Goal: Information Seeking & Learning: Learn about a topic

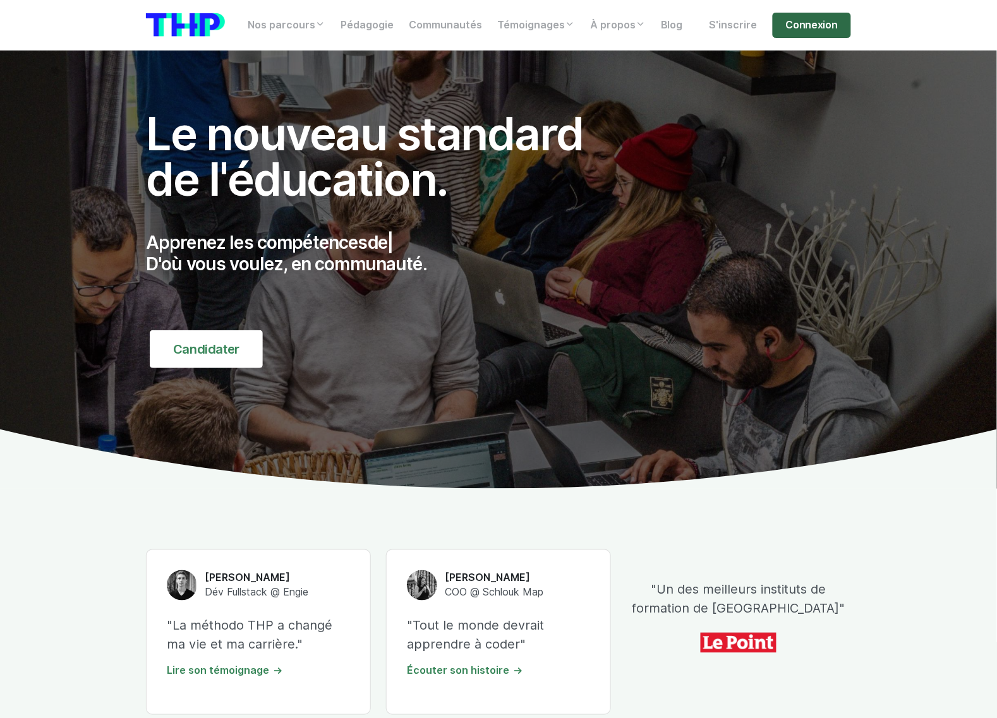
click at [817, 18] on link "Connexion" at bounding box center [812, 25] width 78 height 25
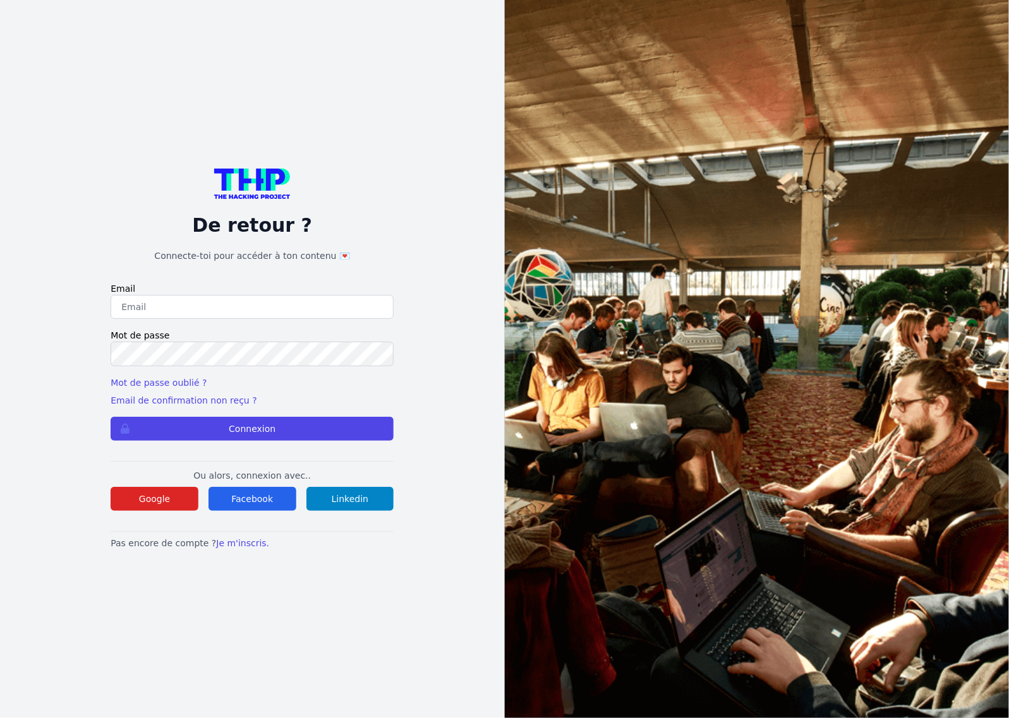
click at [177, 304] on input "email" at bounding box center [252, 307] width 283 height 24
type input "lucas.mrda@outlook.fr"
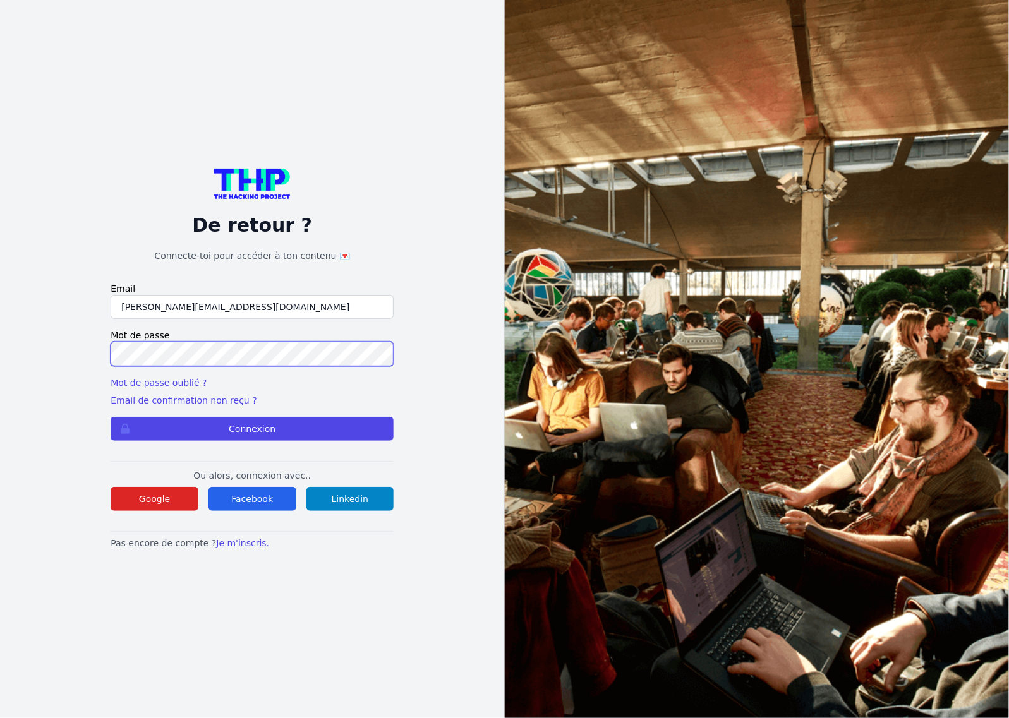
click at [111, 417] on button "Connexion" at bounding box center [252, 429] width 283 height 24
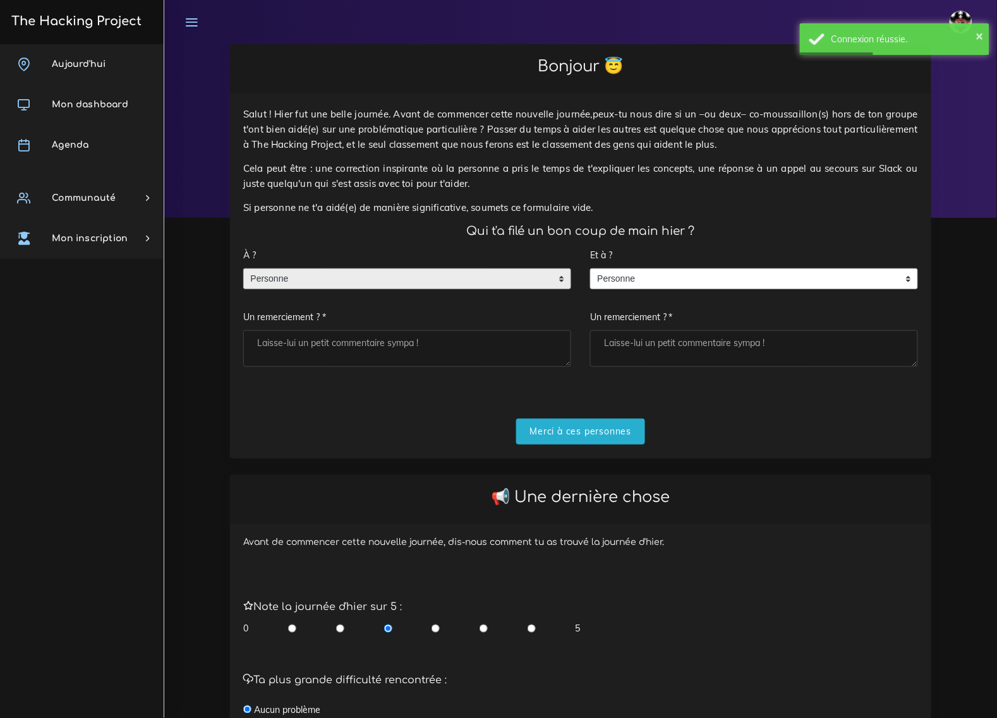
click at [297, 269] on span "Personne" at bounding box center [398, 279] width 308 height 20
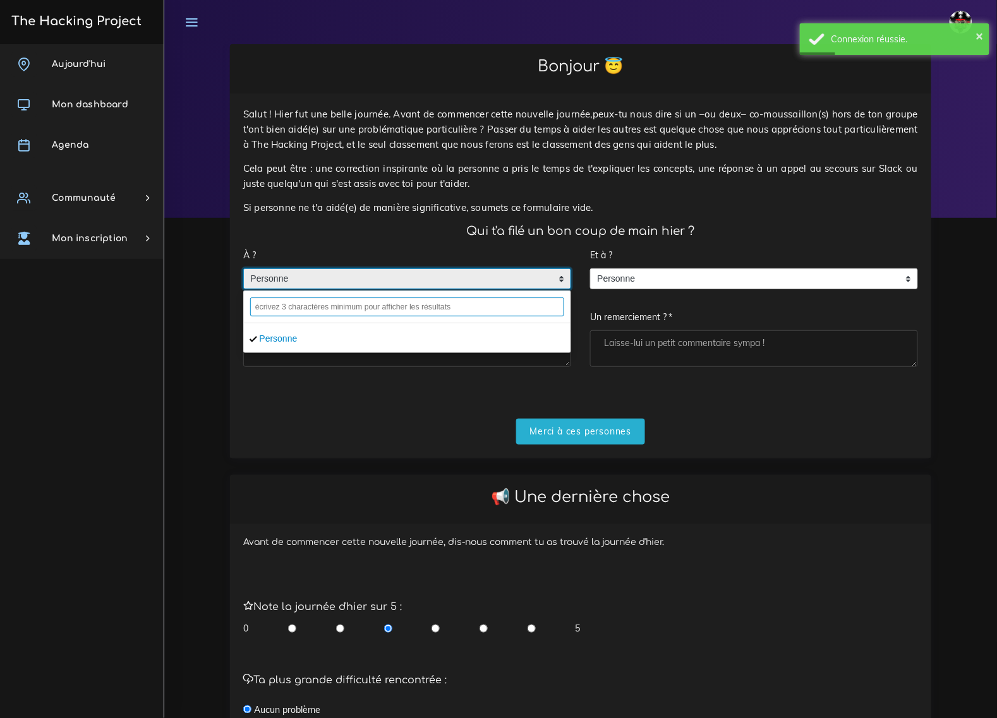
click at [298, 298] on input "text" at bounding box center [407, 307] width 314 height 19
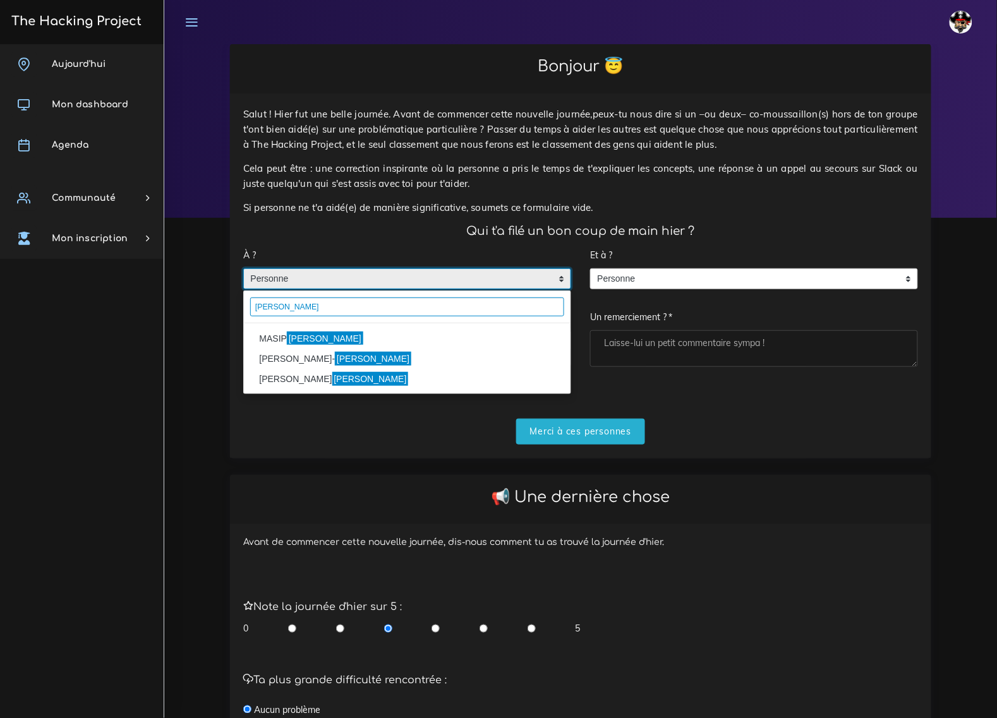
type input "[PERSON_NAME]"
click at [302, 332] on mark "Pablo" at bounding box center [325, 339] width 76 height 14
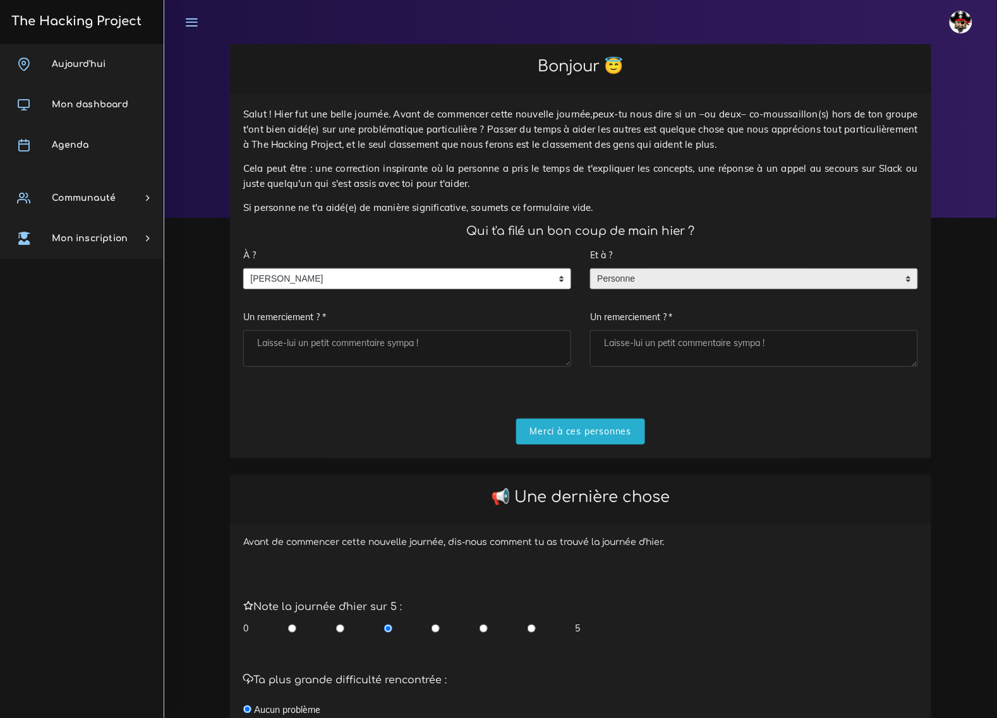
click at [711, 269] on span "Personne" at bounding box center [745, 279] width 308 height 20
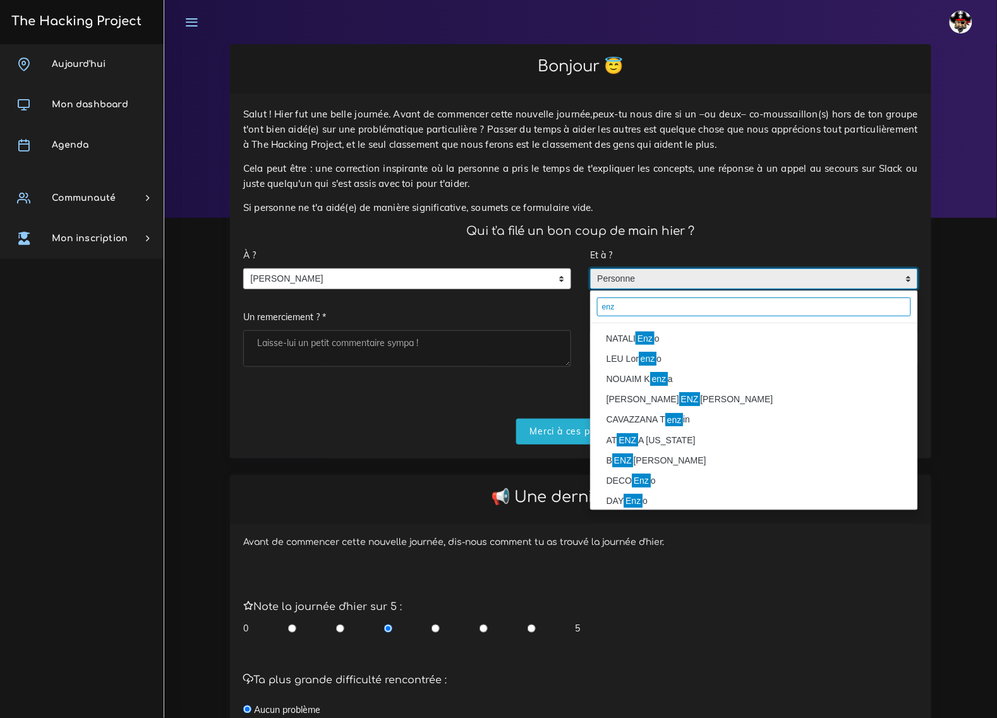
type input "enz"
click at [653, 332] on mark "Enz" at bounding box center [645, 339] width 19 height 14
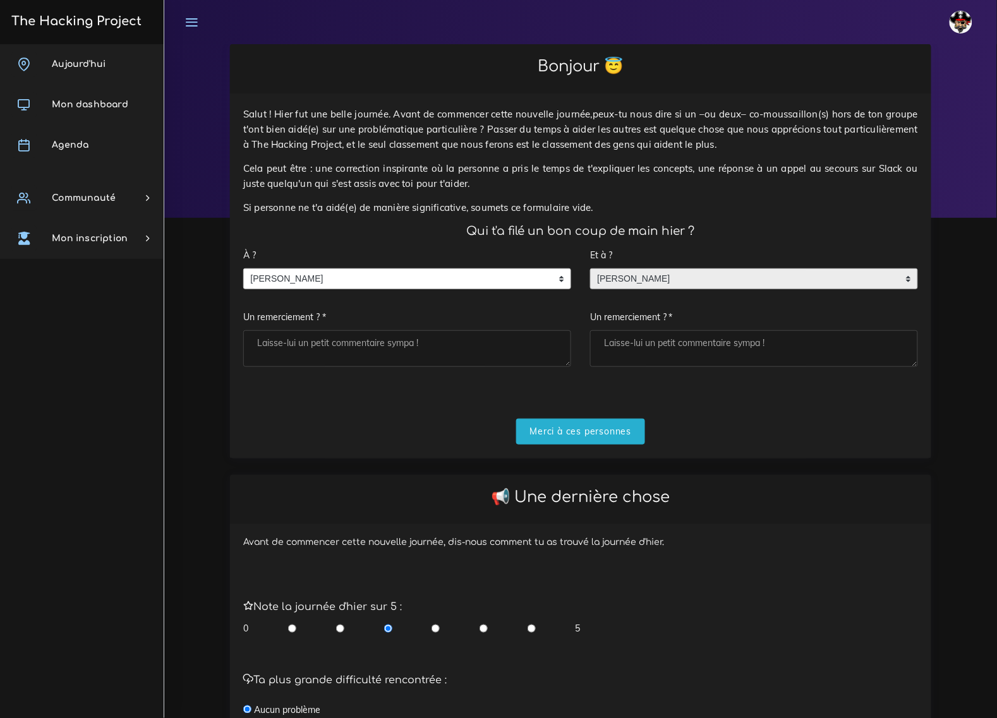
click at [413, 340] on textarea "Un remerciement ? *" at bounding box center [407, 348] width 328 height 37
type textarea "Boss"
click at [646, 330] on textarea "Un remerciement ? *" at bounding box center [754, 348] width 328 height 37
type textarea "Courage"
click at [613, 425] on input "Merci à ces personnes" at bounding box center [581, 432] width 130 height 26
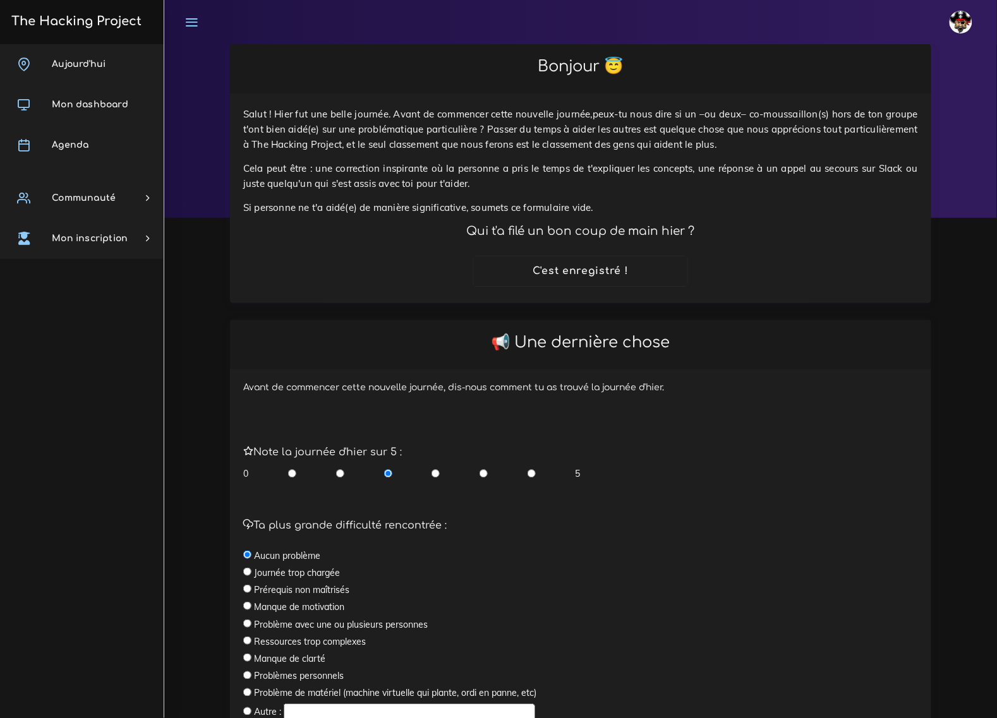
click at [481, 468] on input "radio" at bounding box center [484, 474] width 8 height 13
radio input "true"
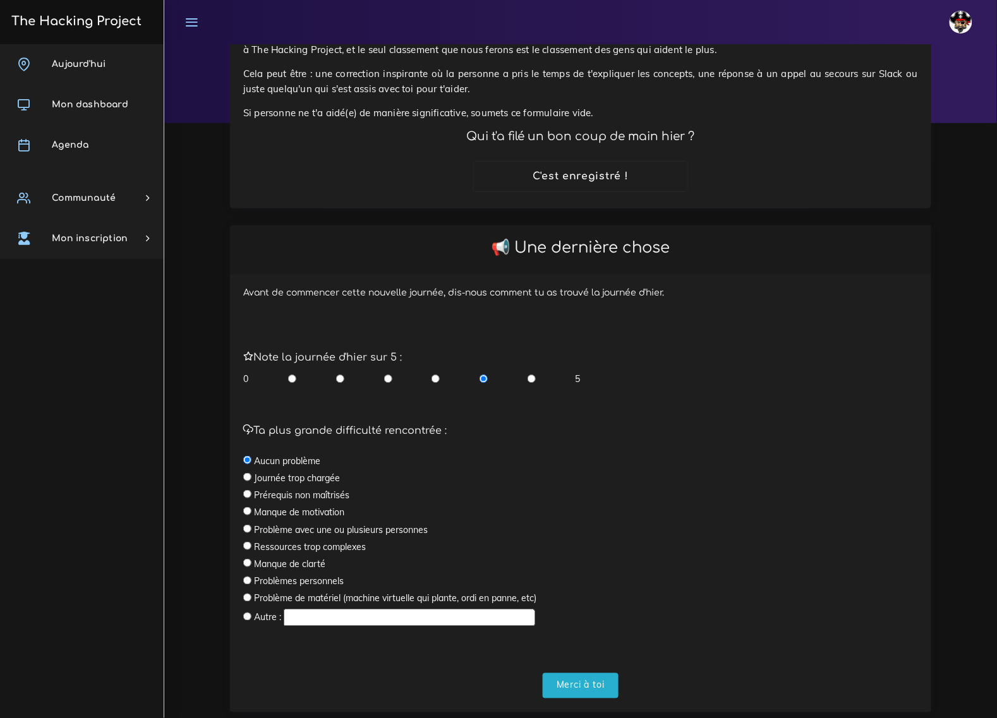
scroll to position [111, 0]
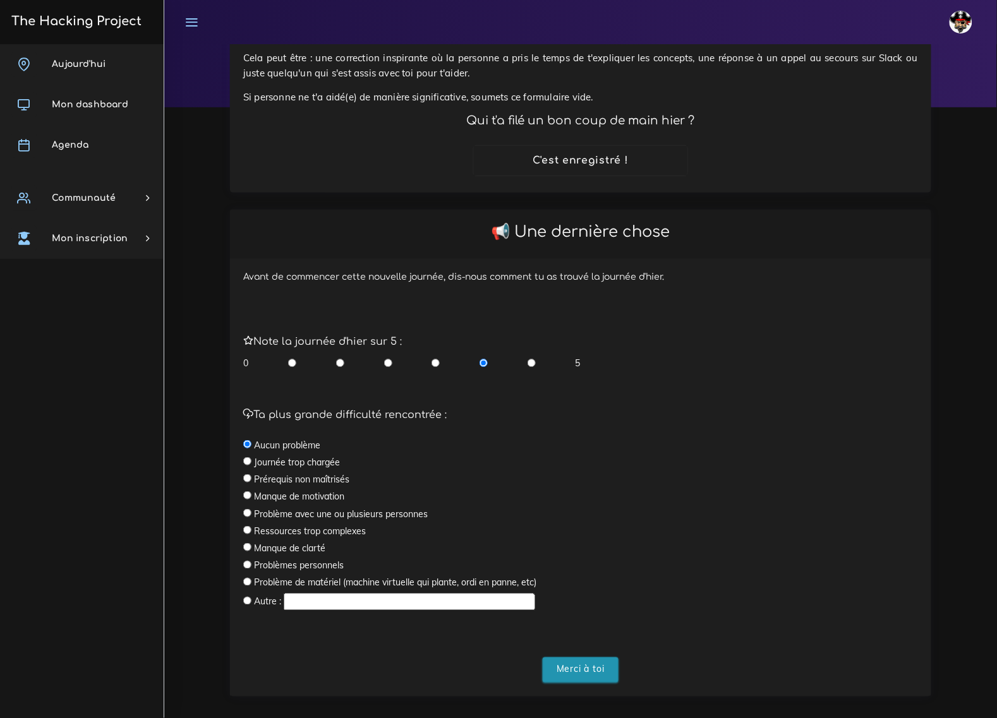
click at [576, 658] on input "Merci à toi" at bounding box center [581, 671] width 76 height 26
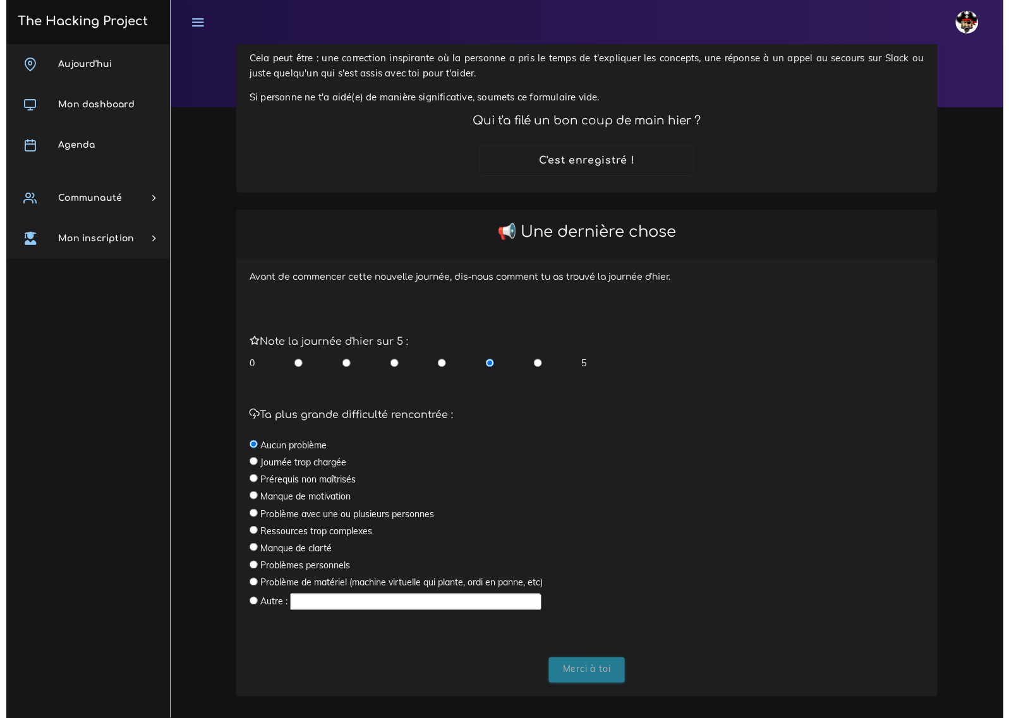
scroll to position [0, 0]
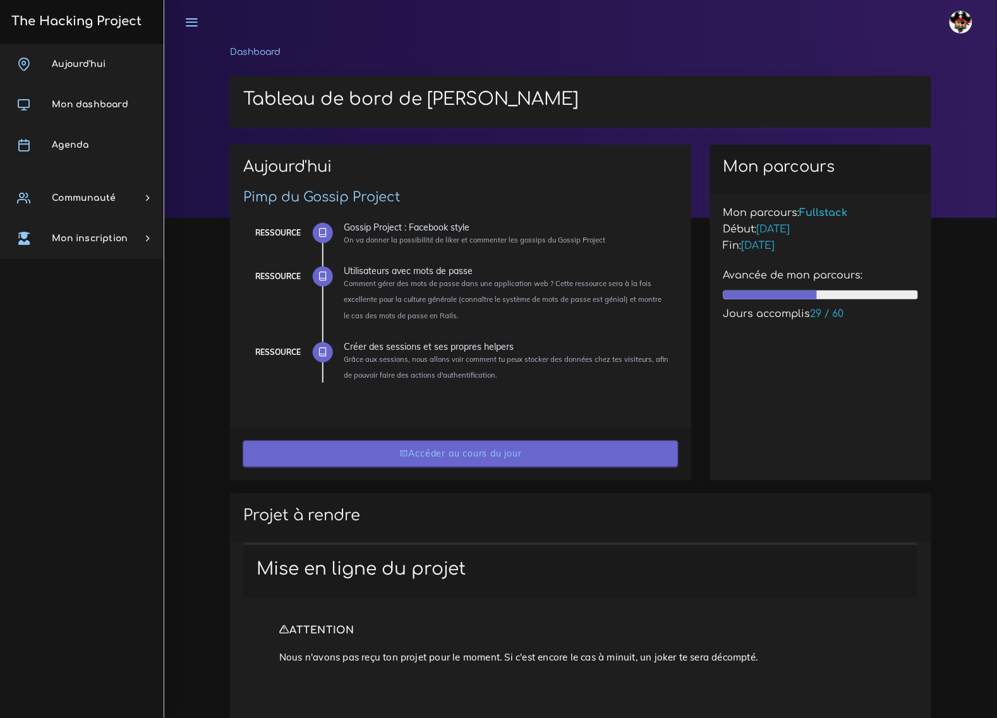
click at [392, 454] on link "Accéder au cours du jour" at bounding box center [460, 454] width 435 height 26
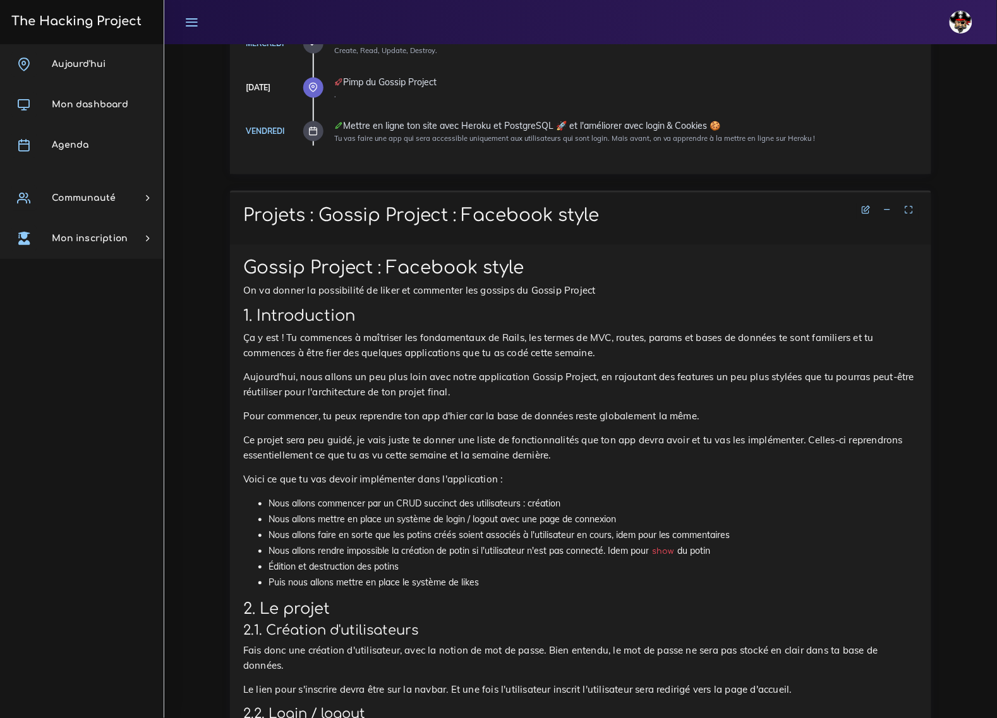
scroll to position [395, 0]
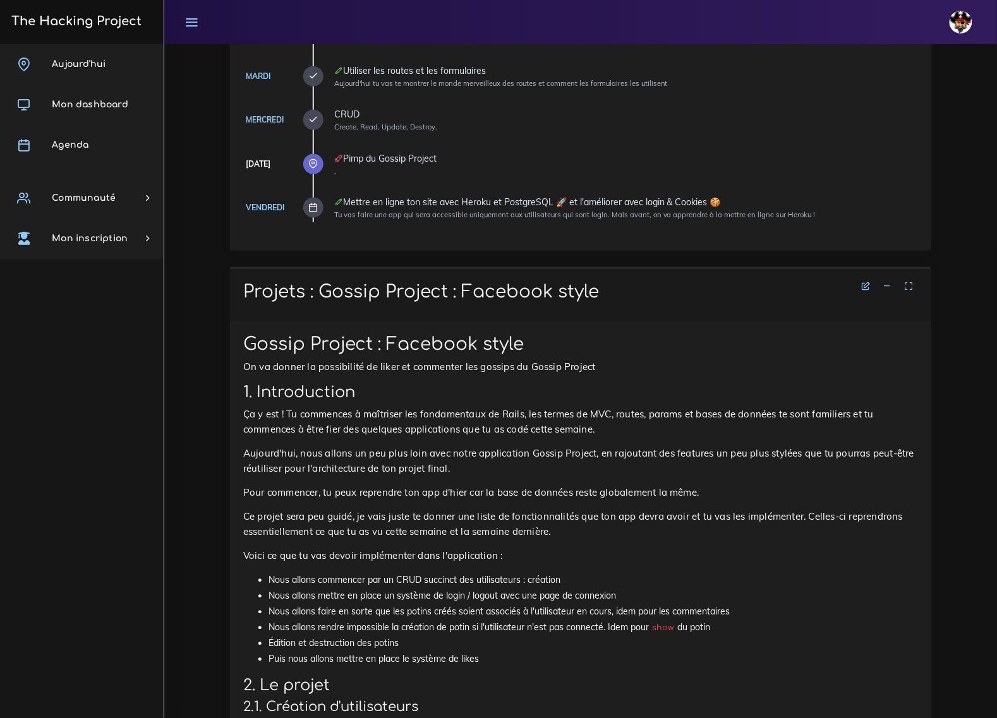
click at [888, 286] on icon at bounding box center [887, 286] width 9 height 9
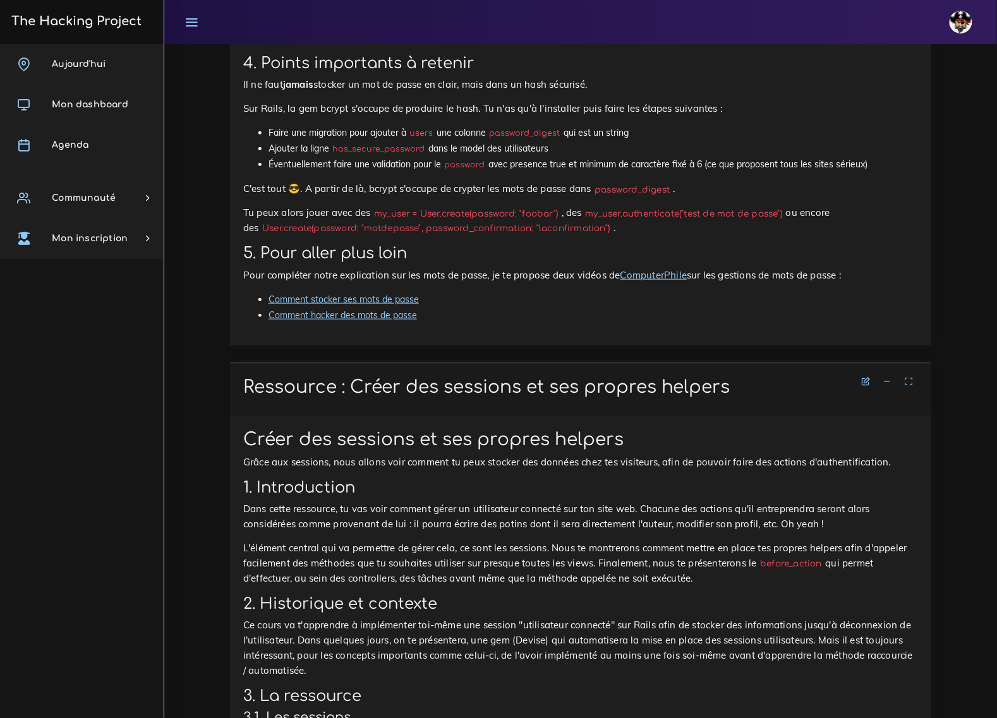
scroll to position [2922, 0]
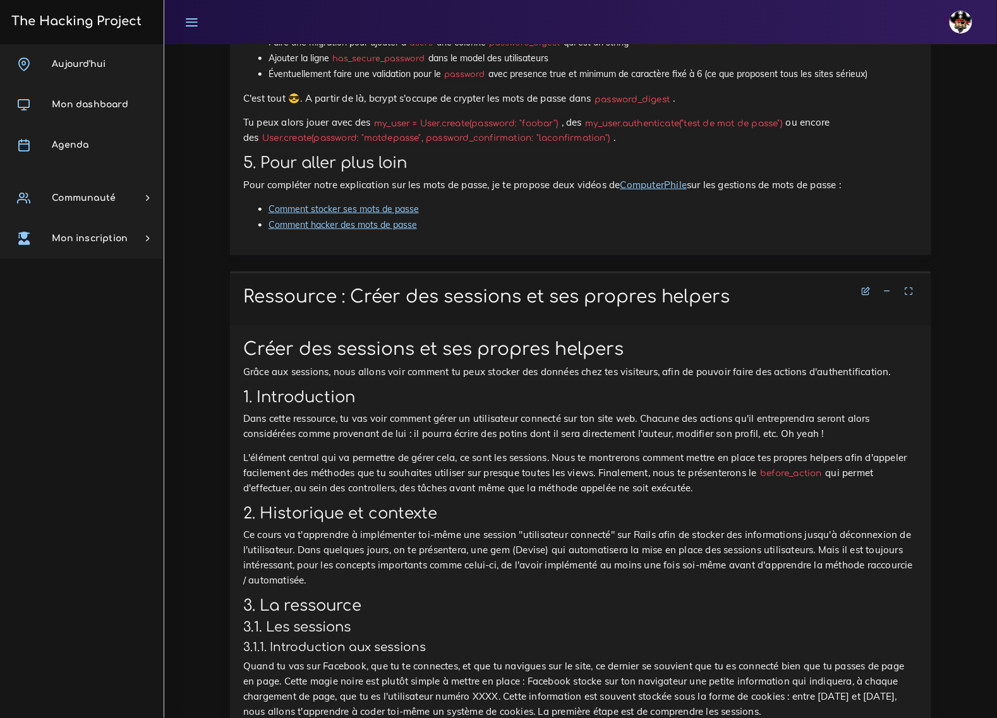
click at [886, 287] on icon at bounding box center [887, 291] width 9 height 9
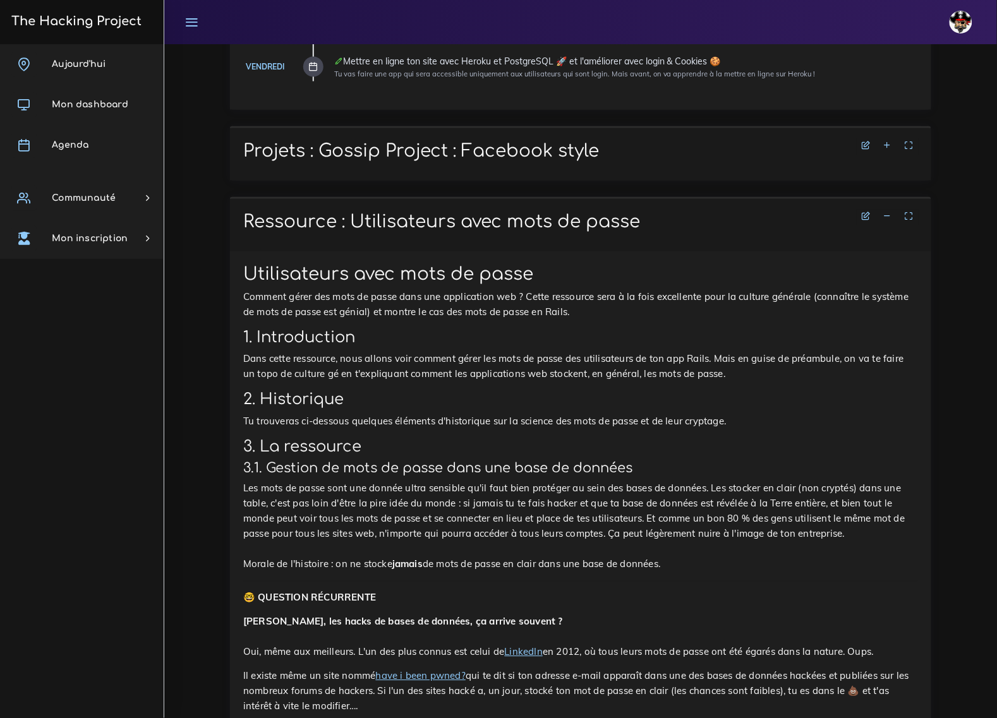
scroll to position [528, 0]
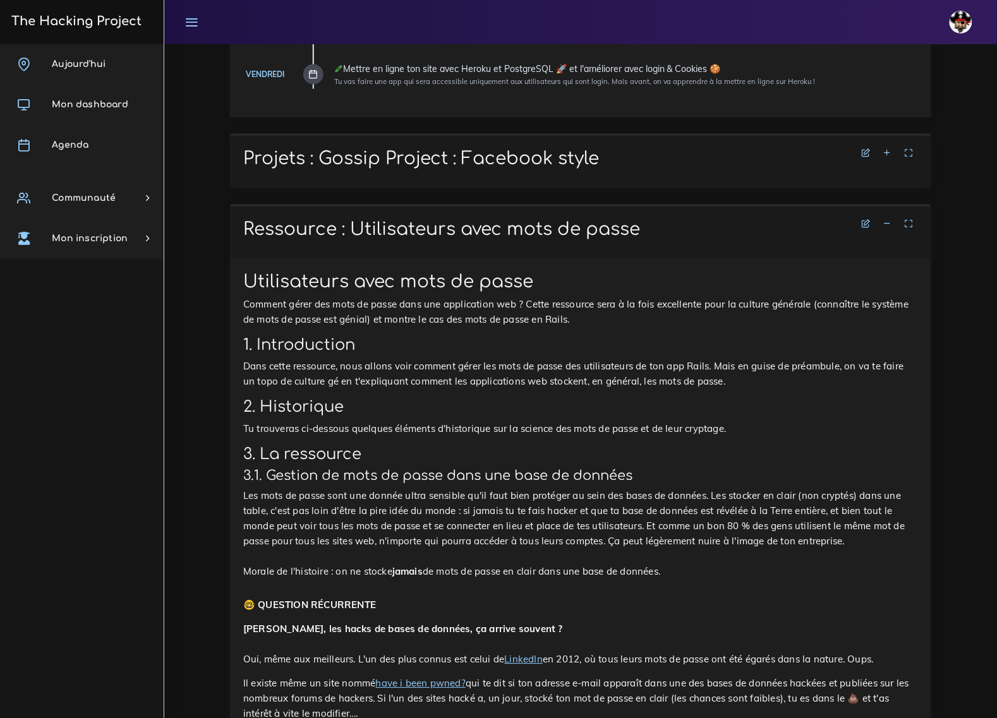
click at [885, 225] on icon at bounding box center [887, 224] width 9 height 9
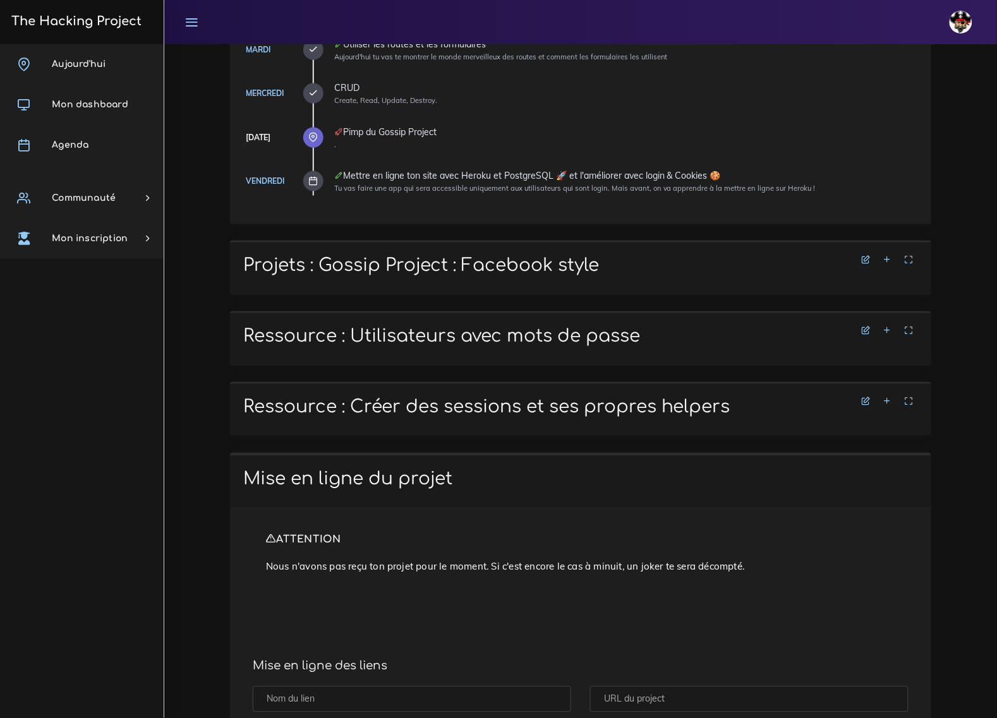
scroll to position [422, 0]
click at [891, 330] on icon at bounding box center [887, 330] width 9 height 9
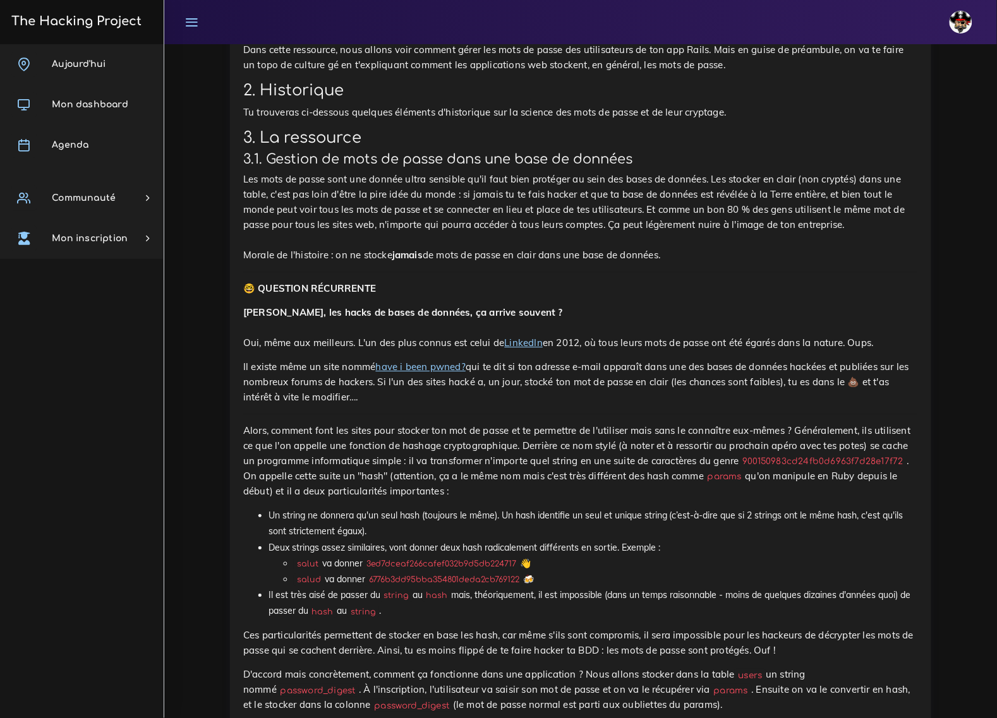
scroll to position [896, 0]
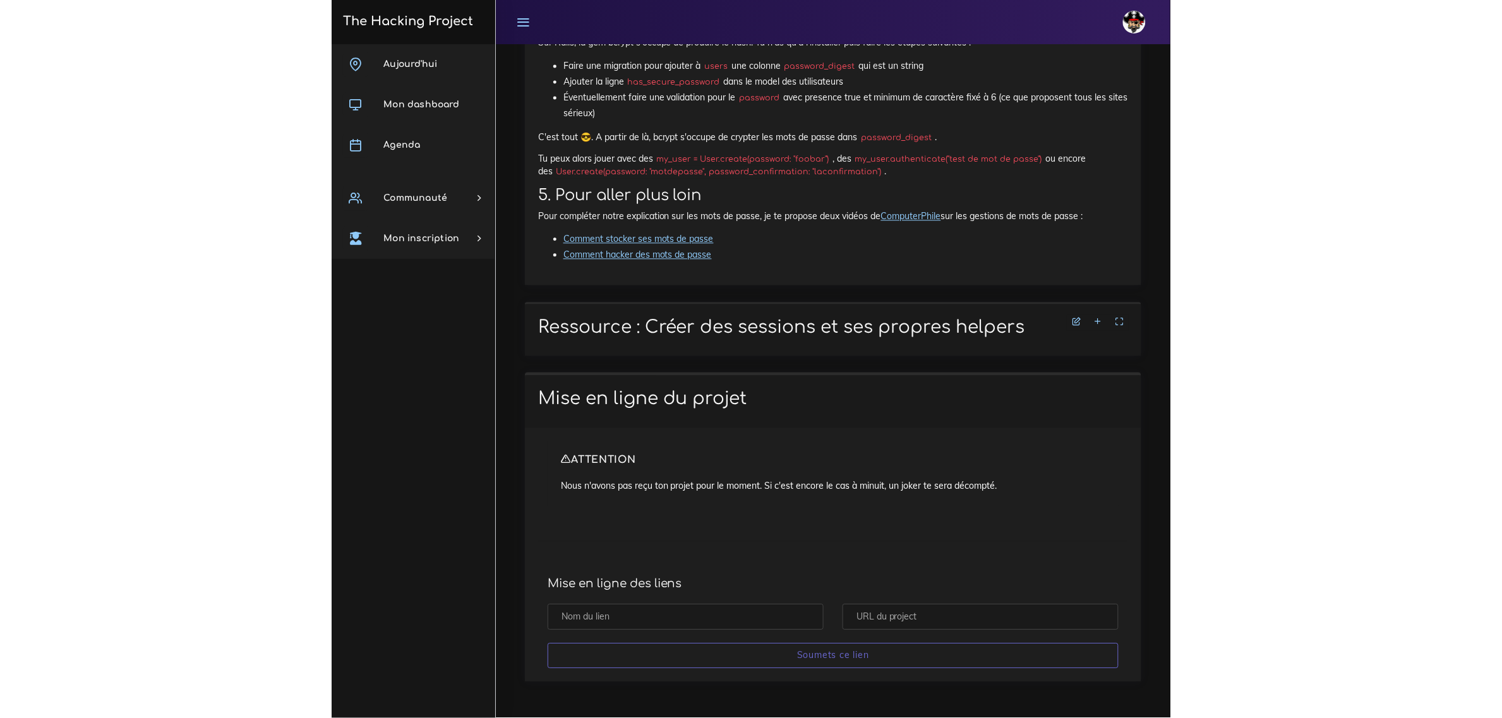
scroll to position [2740, 0]
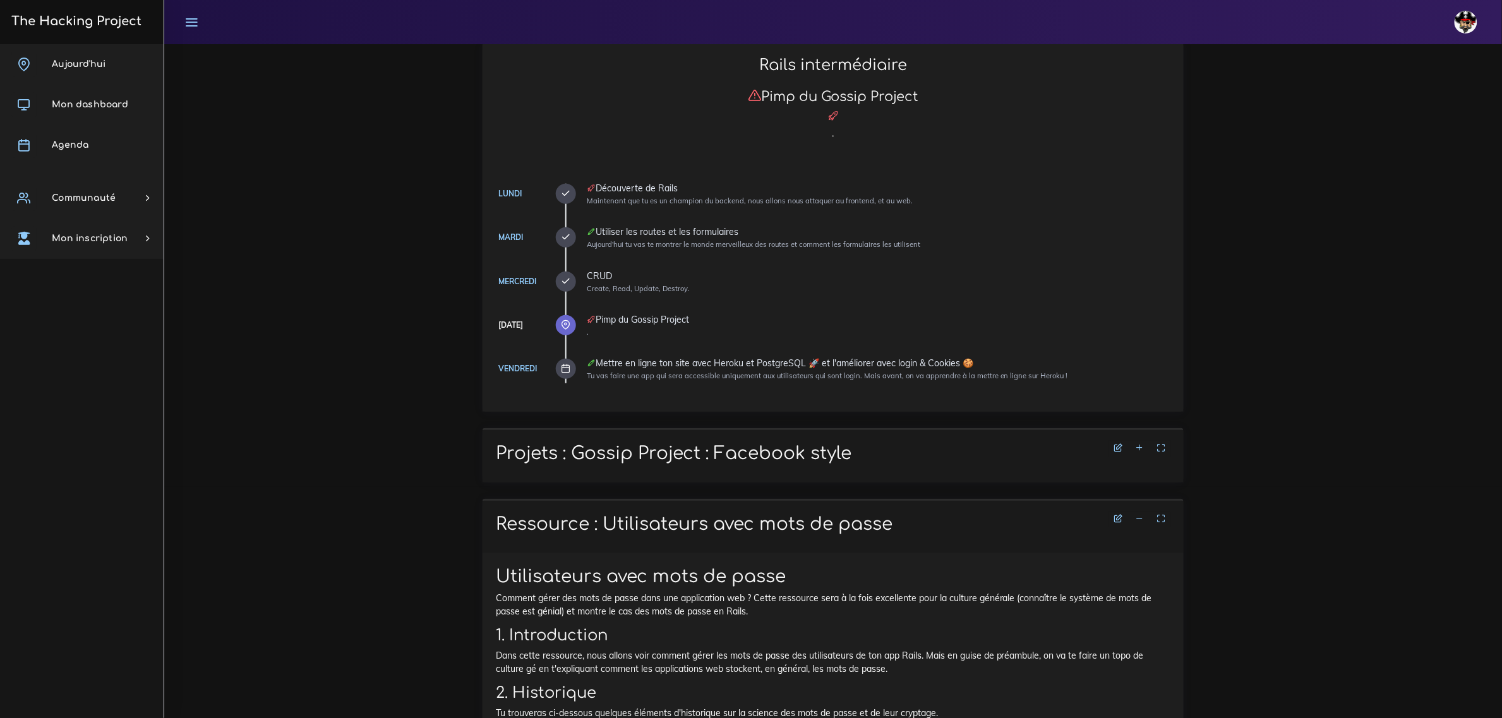
scroll to position [212, 0]
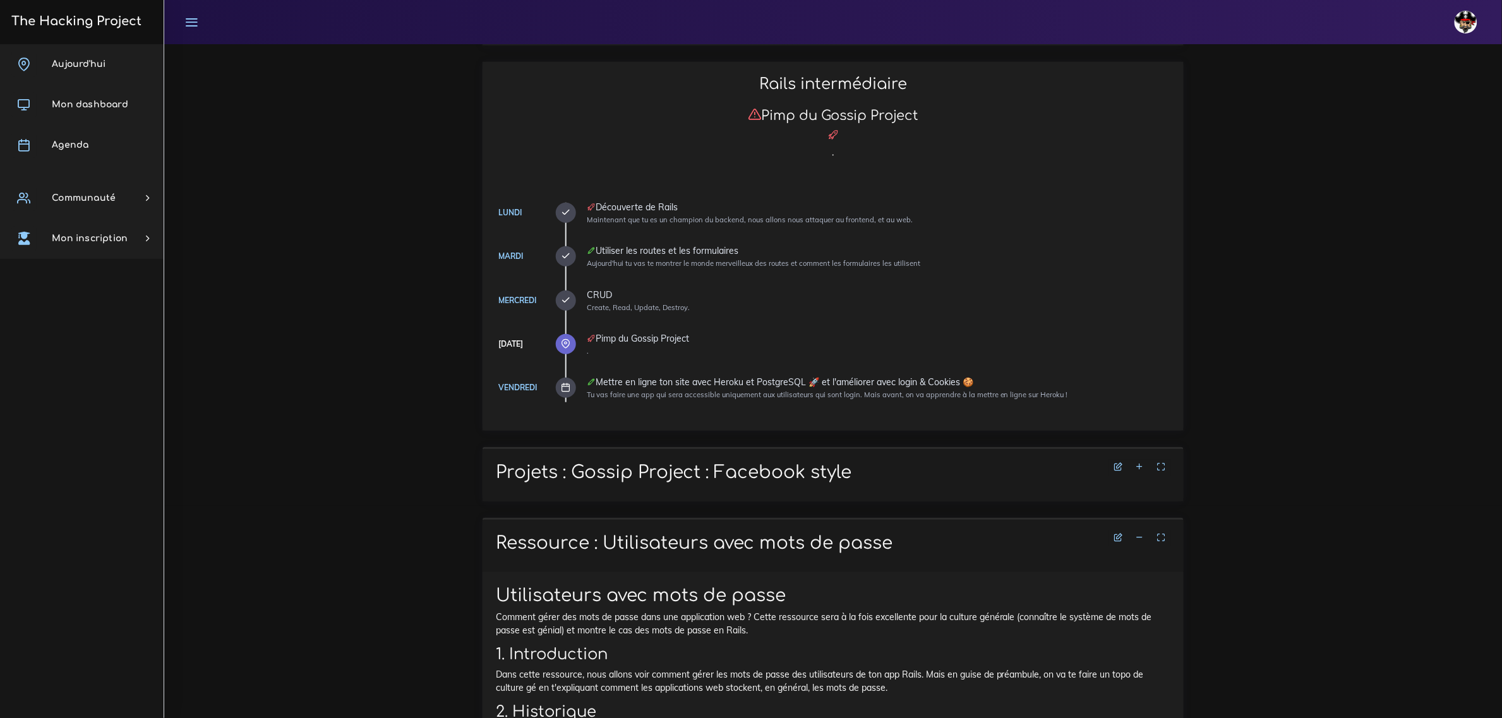
drag, startPoint x: 1138, startPoint y: 538, endPoint x: 1145, endPoint y: 537, distance: 7.1
click at [996, 538] on icon at bounding box center [1140, 537] width 9 height 9
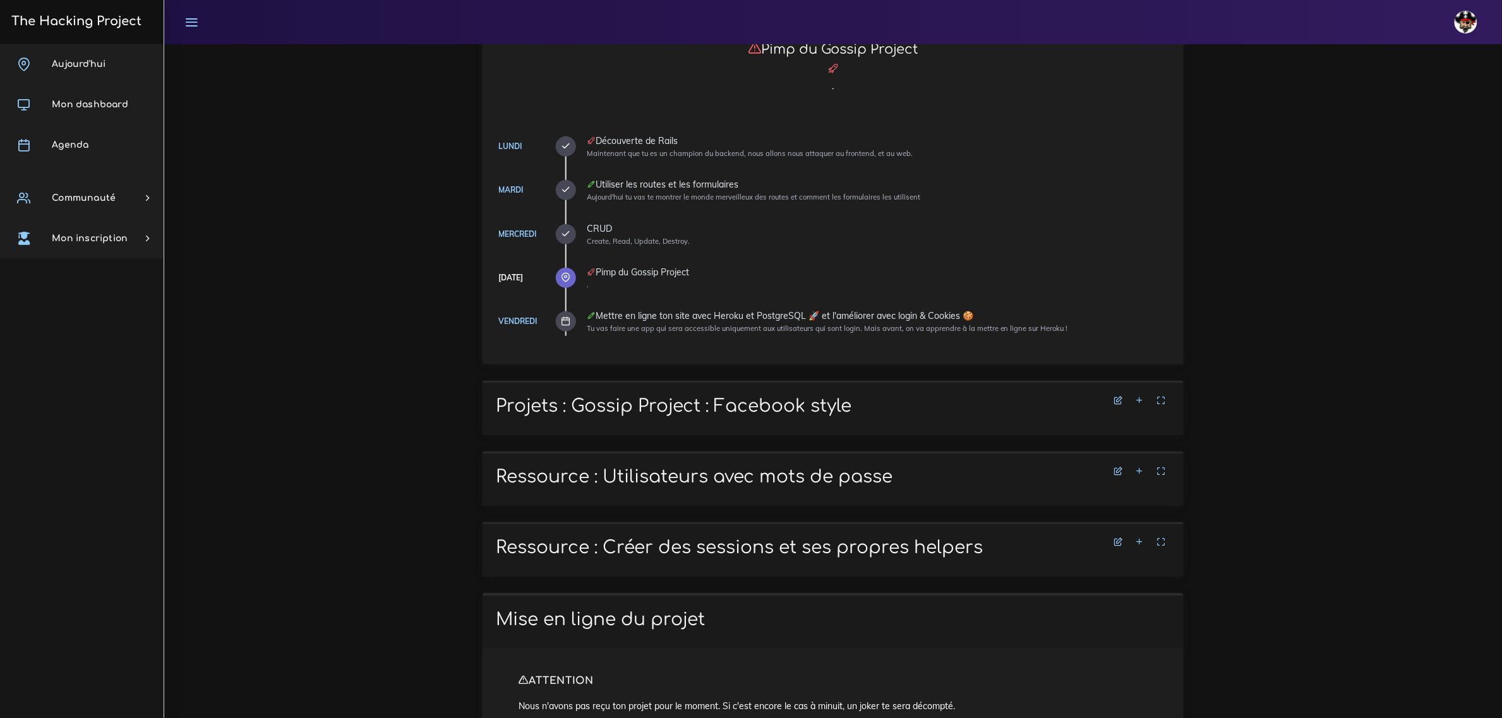
scroll to position [449, 0]
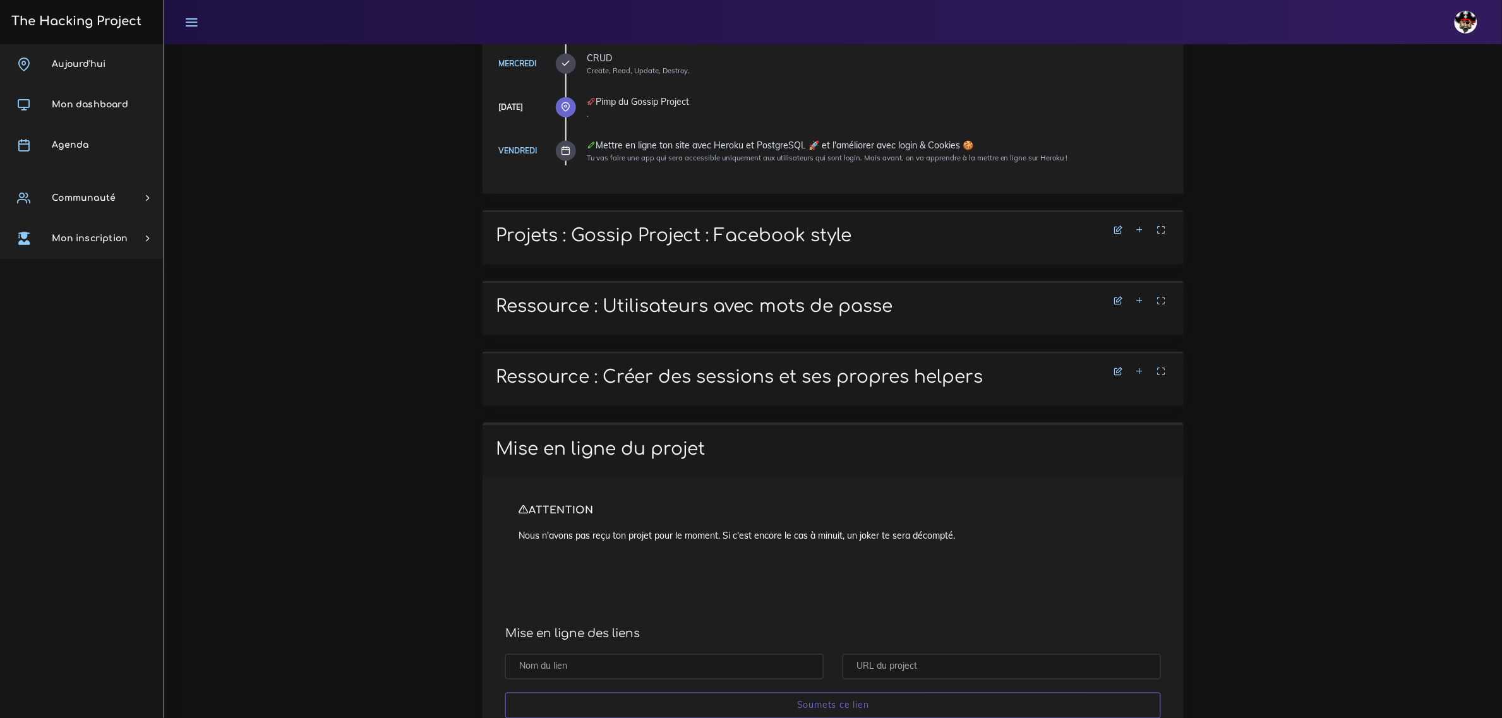
click at [996, 376] on icon at bounding box center [1140, 371] width 9 height 9
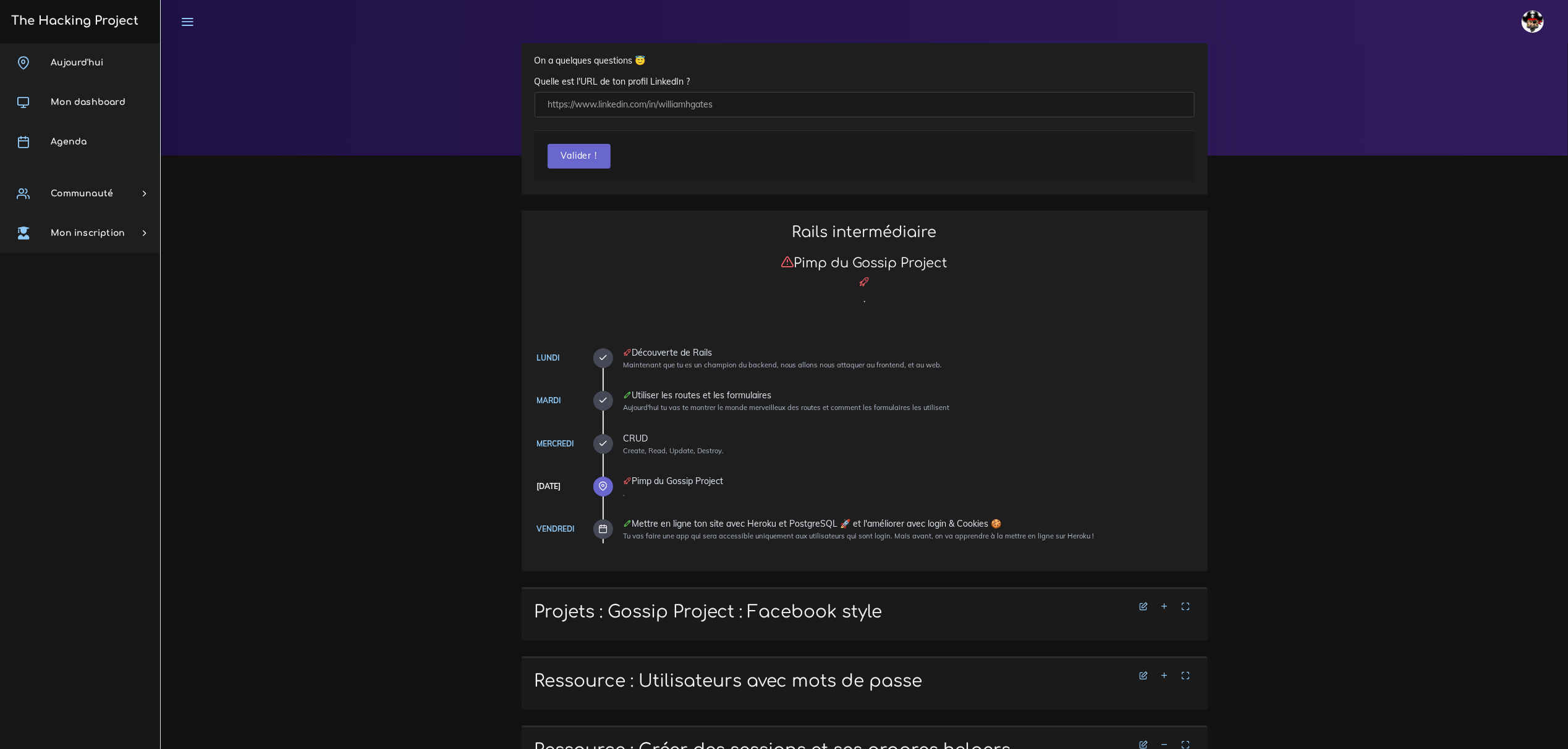
scroll to position [247, 0]
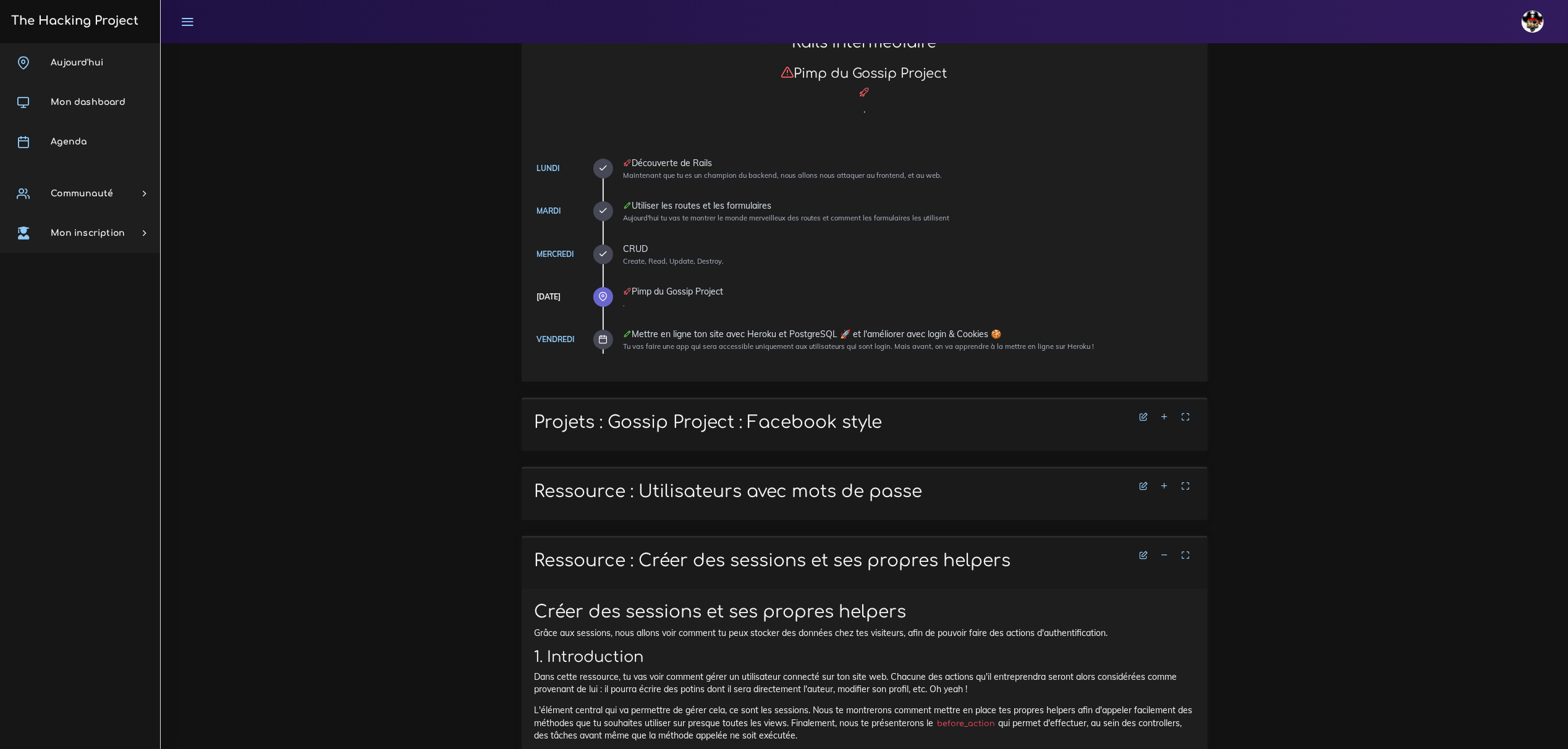
click at [974, 487] on icon at bounding box center [1165, 486] width 9 height 9
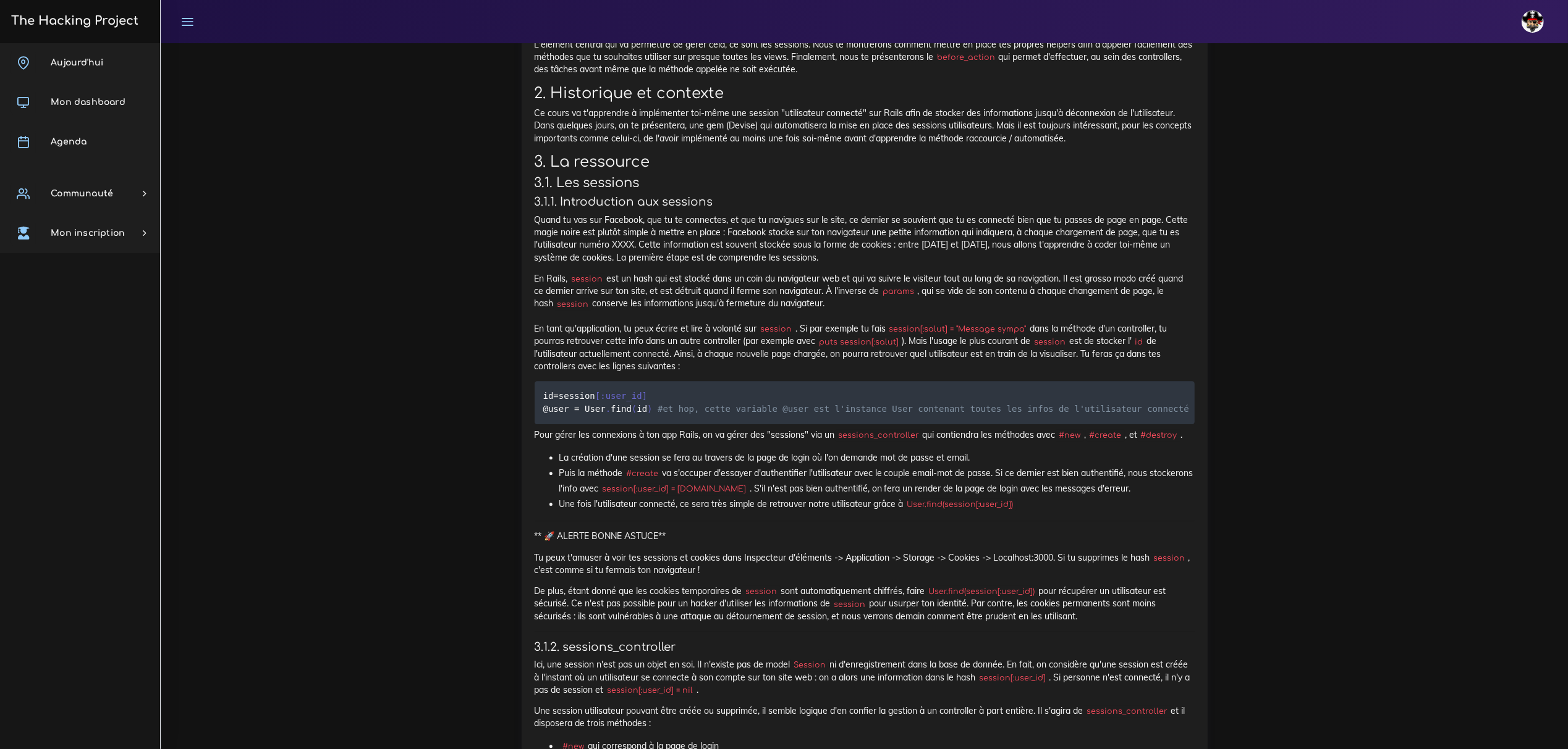
scroll to position [3048, 0]
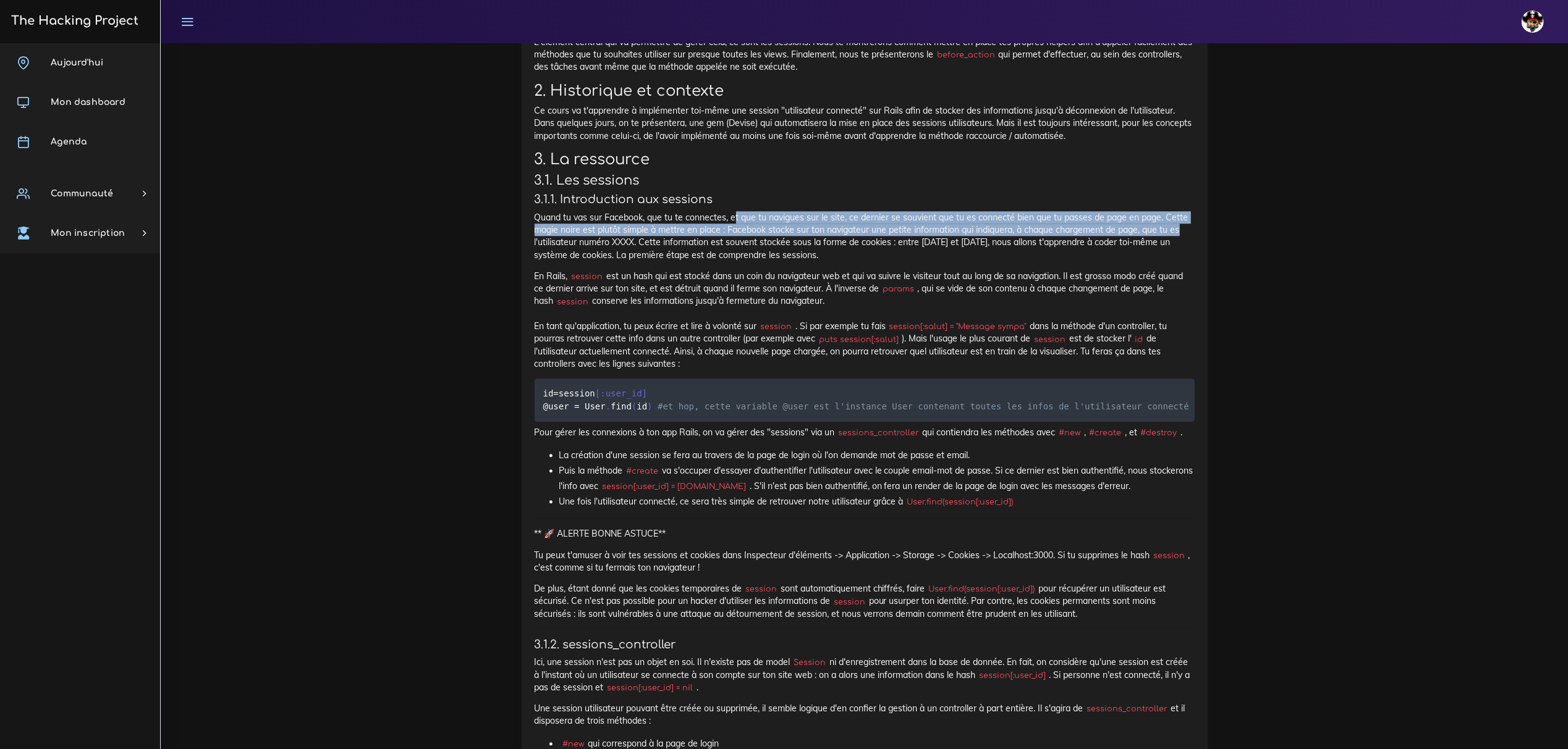
drag, startPoint x: 733, startPoint y: 275, endPoint x: 1200, endPoint y: 292, distance: 467.3
click at [974, 261] on p "Quand tu vas sur Facebook, que tu te connectes, et que tu navigues sur le site,…" at bounding box center [865, 236] width 660 height 50
click at [974, 280] on div "Dashboard Fullstack web Rails intermédiaire Pimp du Gossip Project Hey psst On …" at bounding box center [864, 13] width 1408 height 6035
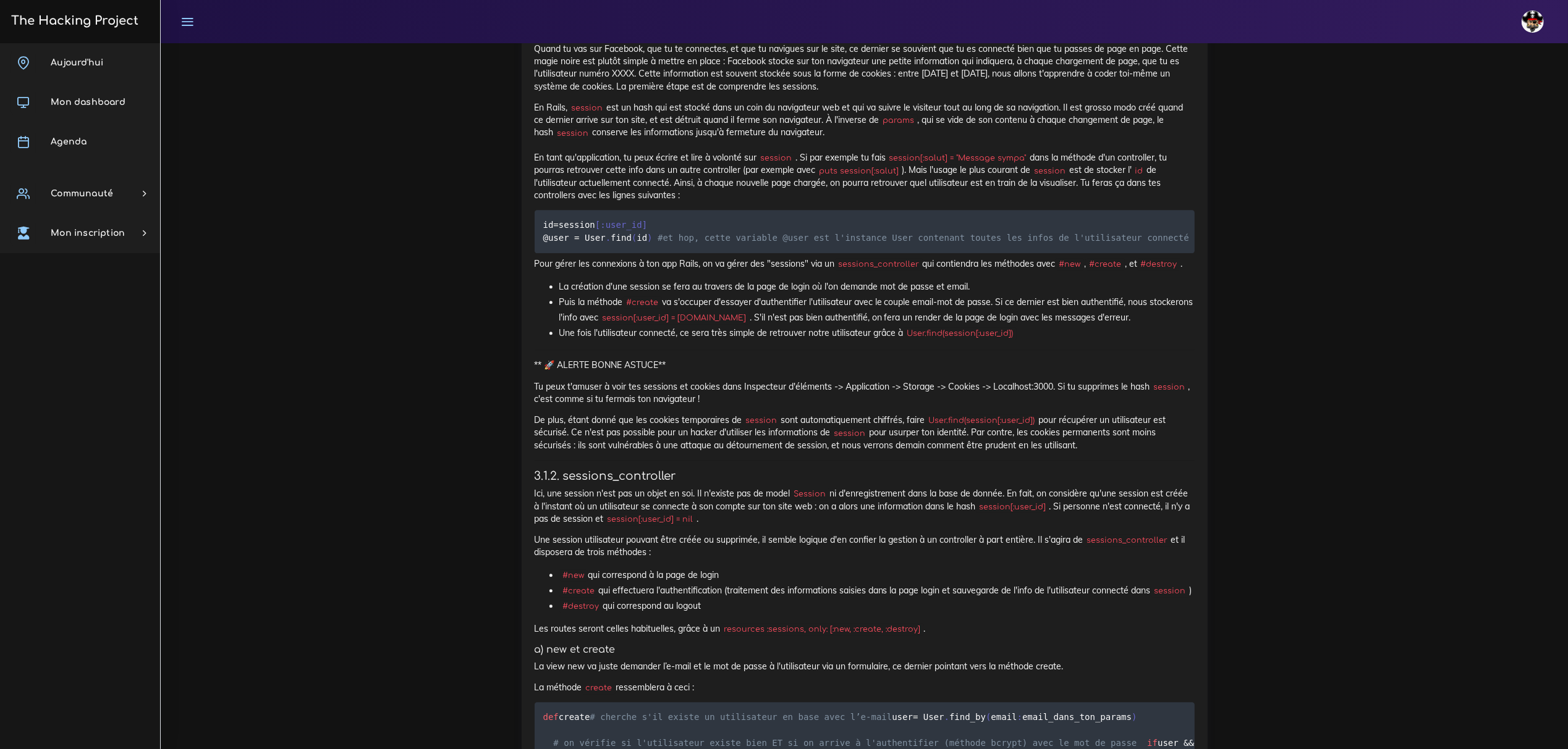
scroll to position [3212, 0]
drag, startPoint x: 567, startPoint y: 170, endPoint x: 741, endPoint y: 171, distance: 174.0
click at [741, 171] on p "En Rails, session est un hash qui est stocké dans un coin du navigateur web et …" at bounding box center [865, 154] width 660 height 100
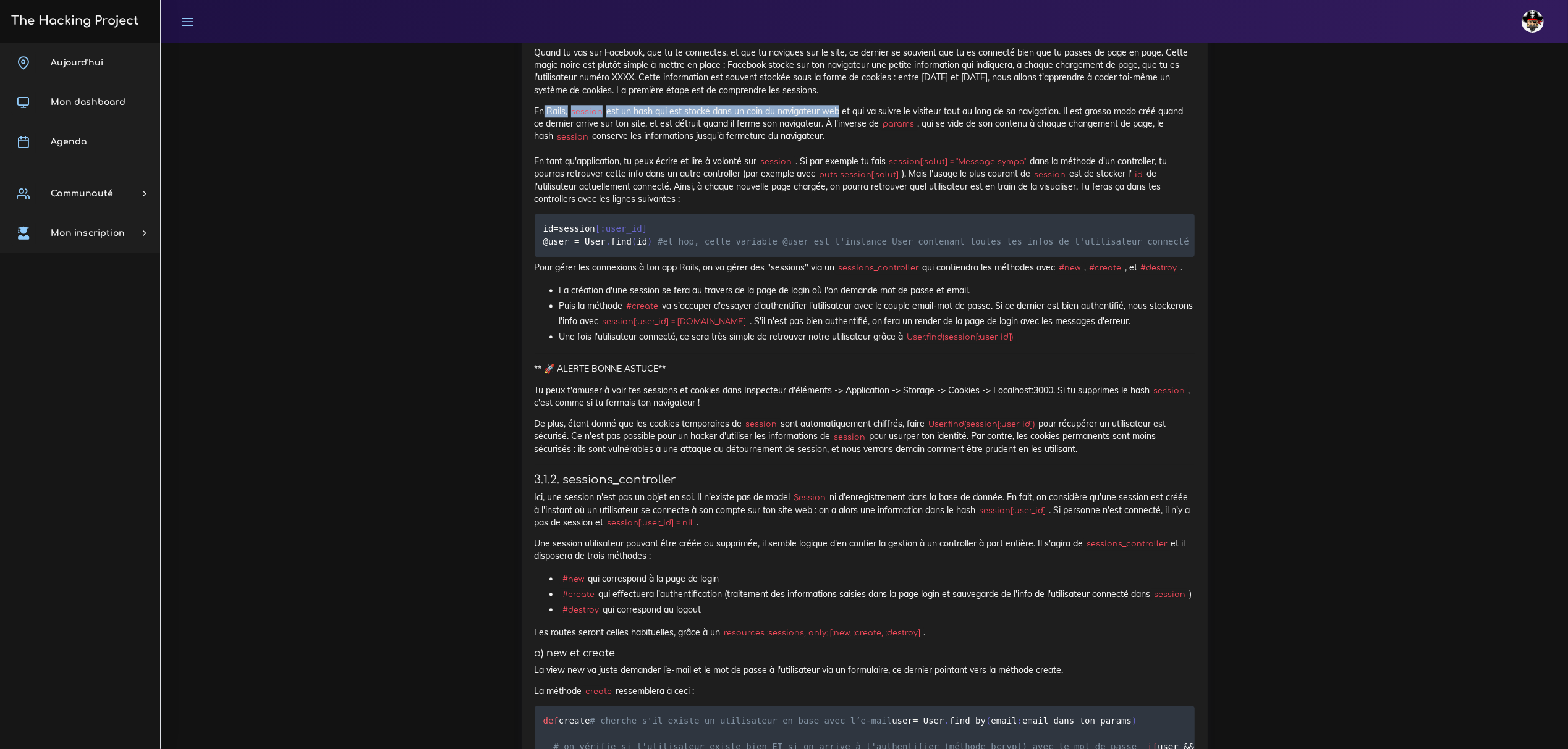
drag, startPoint x: 542, startPoint y: 167, endPoint x: 840, endPoint y: 170, distance: 298.0
click at [840, 170] on p "En Rails, session est un hash qui est stocké dans un coin du navigateur web et …" at bounding box center [865, 154] width 660 height 100
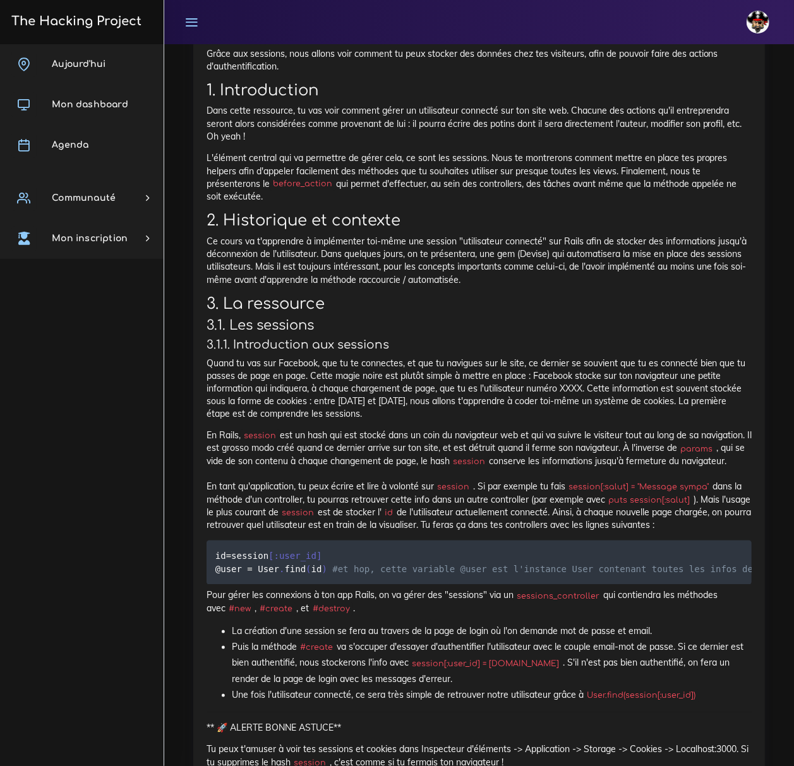
scroll to position [3134, 0]
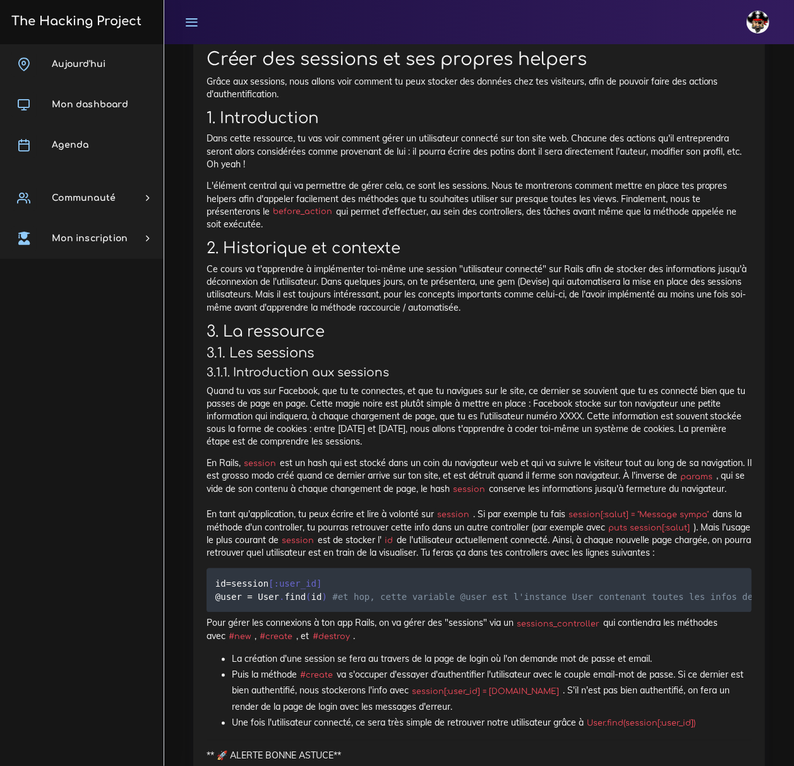
click at [94, 374] on div "Aujourd'hui Mon dashboard Agenda Communauté Ambassade Certifications Marketplac…" at bounding box center [82, 405] width 164 height 722
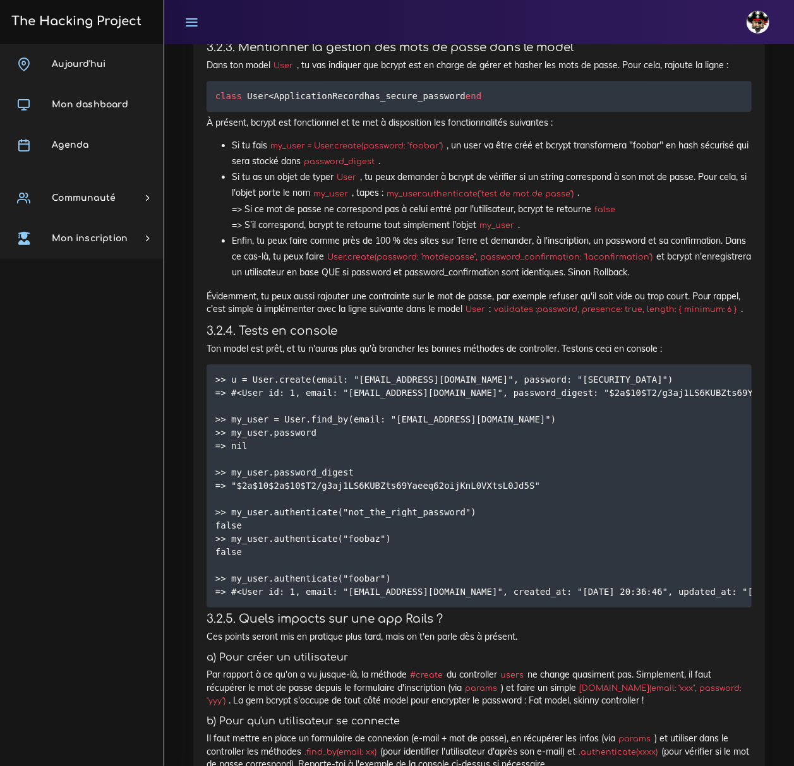
scroll to position [1463, 0]
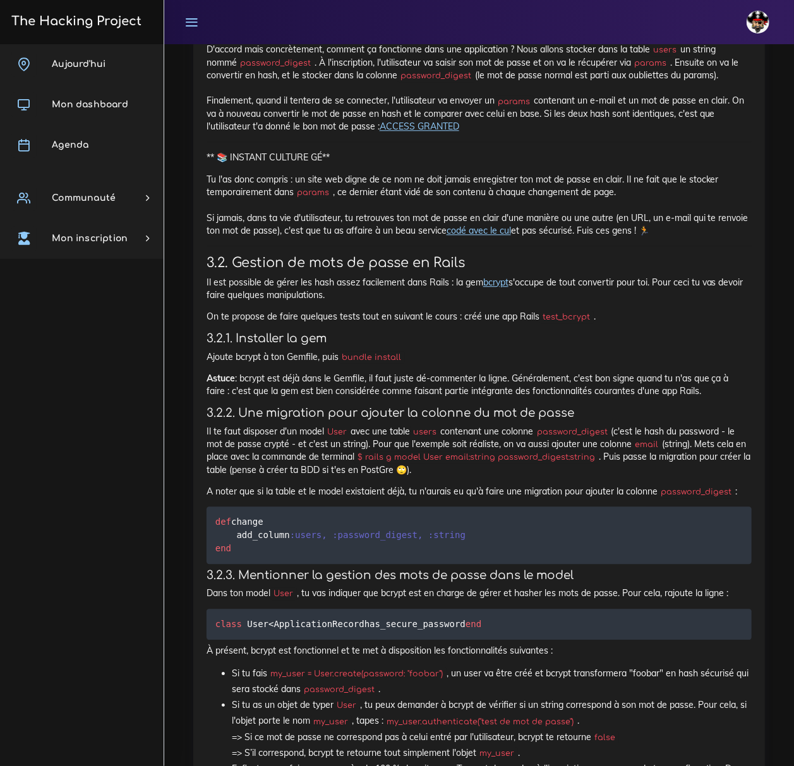
click at [658, 317] on p "On te propose de faire quelques tests tout en suivant le cours : créé une app R…" at bounding box center [479, 316] width 545 height 13
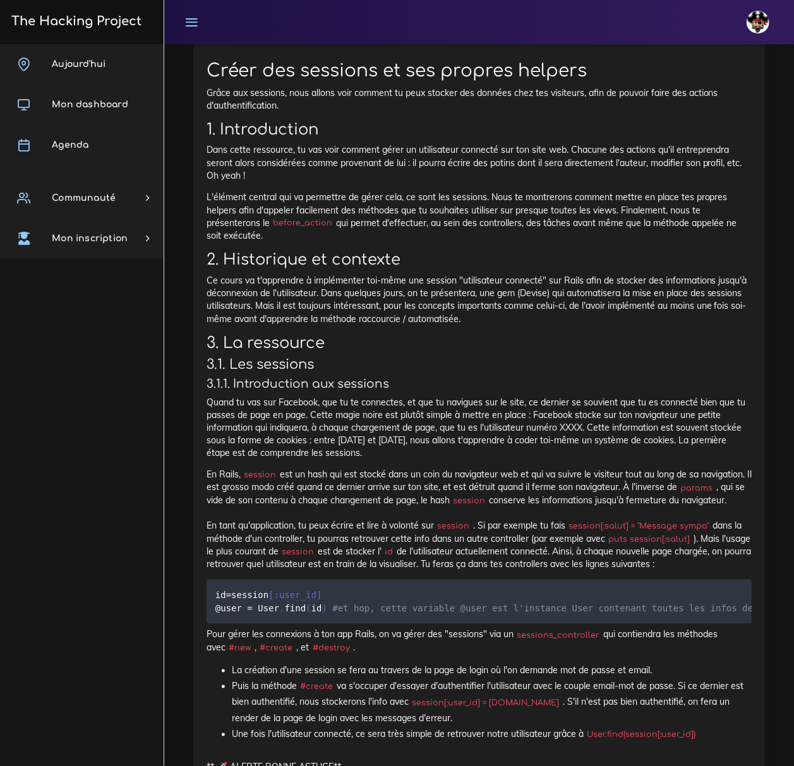
scroll to position [3148, 0]
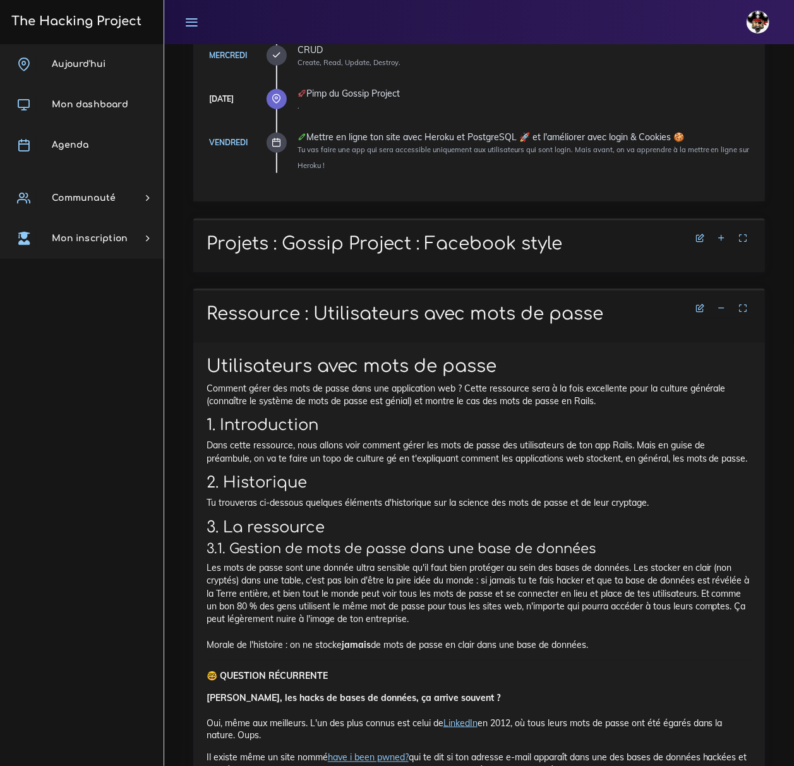
scroll to position [505, 0]
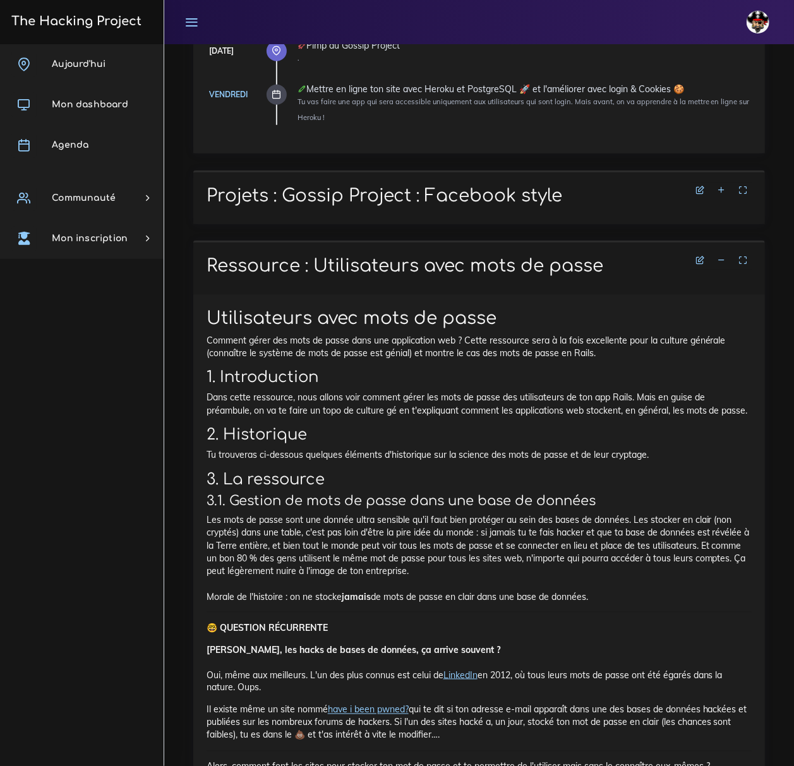
click at [719, 259] on icon at bounding box center [721, 260] width 9 height 9
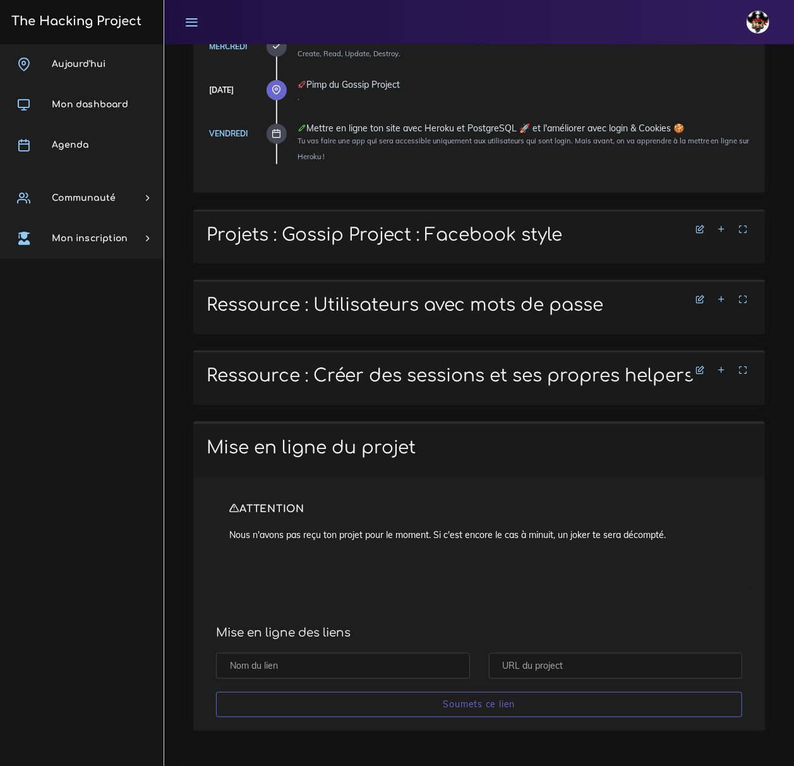
click at [720, 191] on div "Rails intermédiaire Pimp du Gossip Project . Lundi Découverte de Rails Maintena…" at bounding box center [479, 0] width 572 height 385
click at [722, 227] on icon at bounding box center [721, 229] width 9 height 9
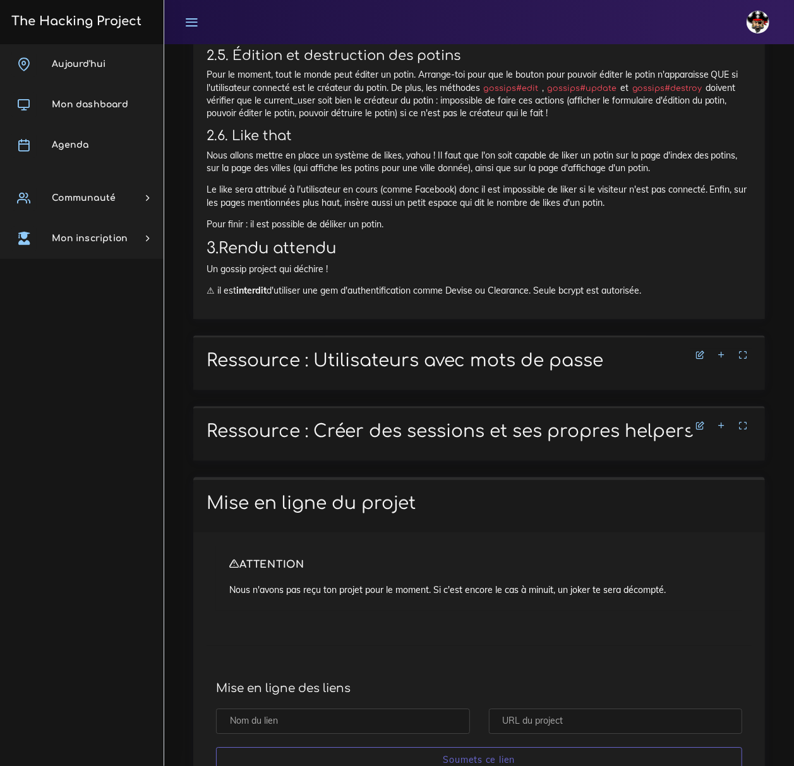
scroll to position [1611, 0]
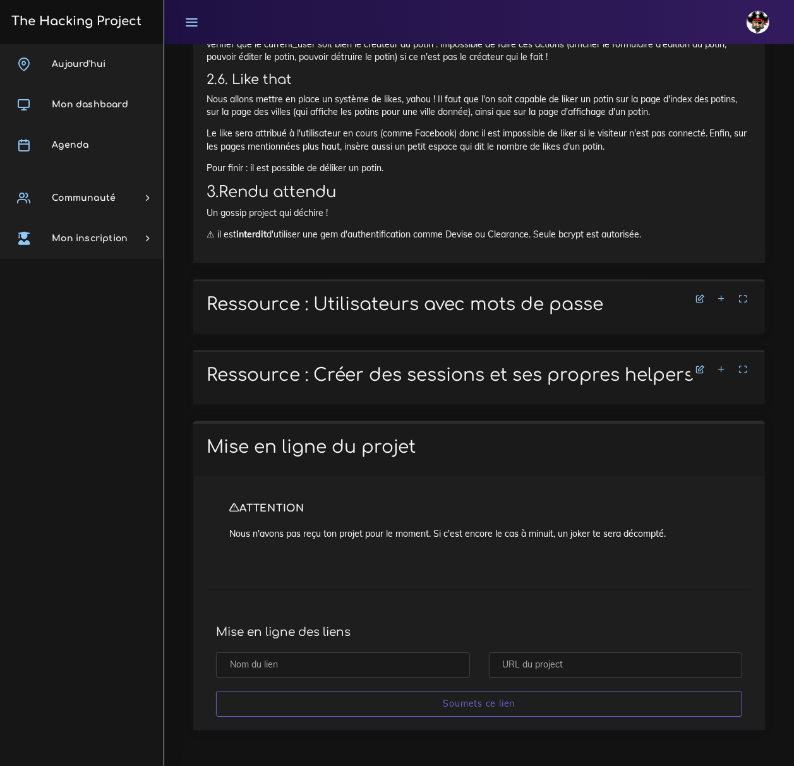
click at [720, 294] on link at bounding box center [721, 299] width 19 height 11
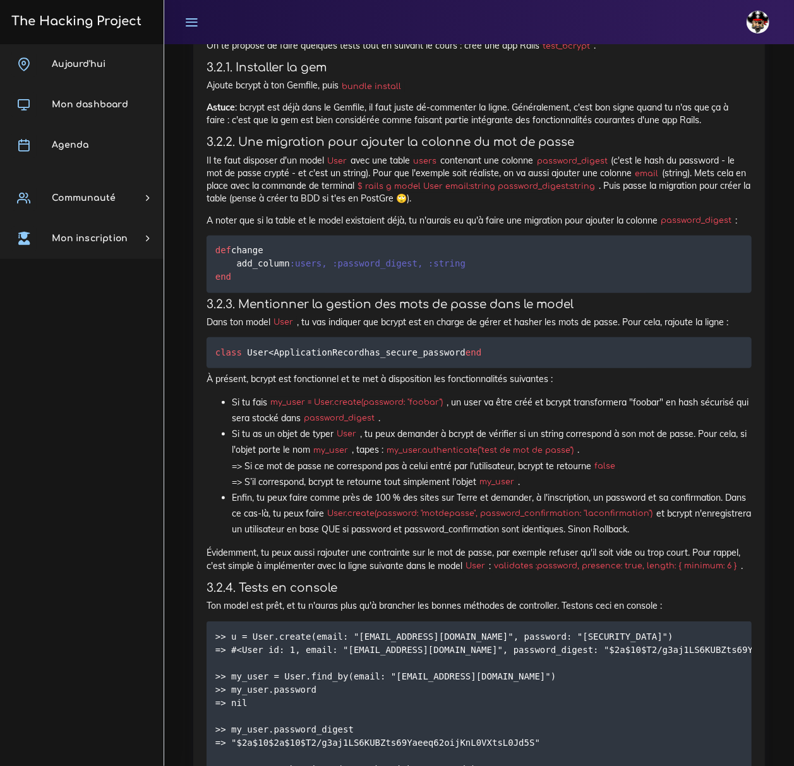
scroll to position [2958, 0]
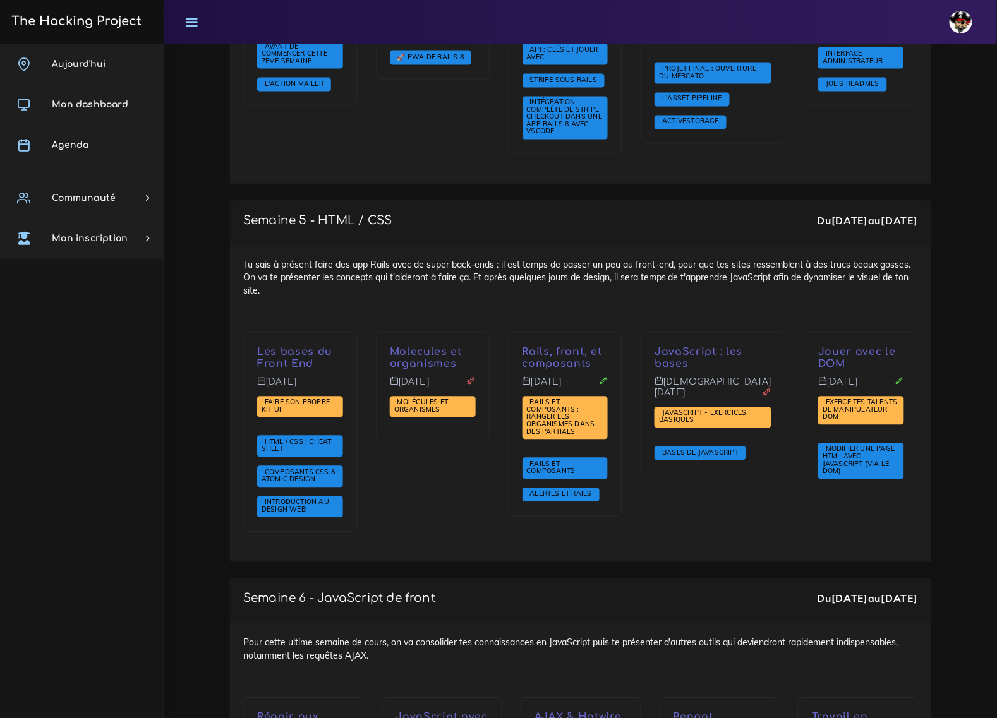
scroll to position [3238, 0]
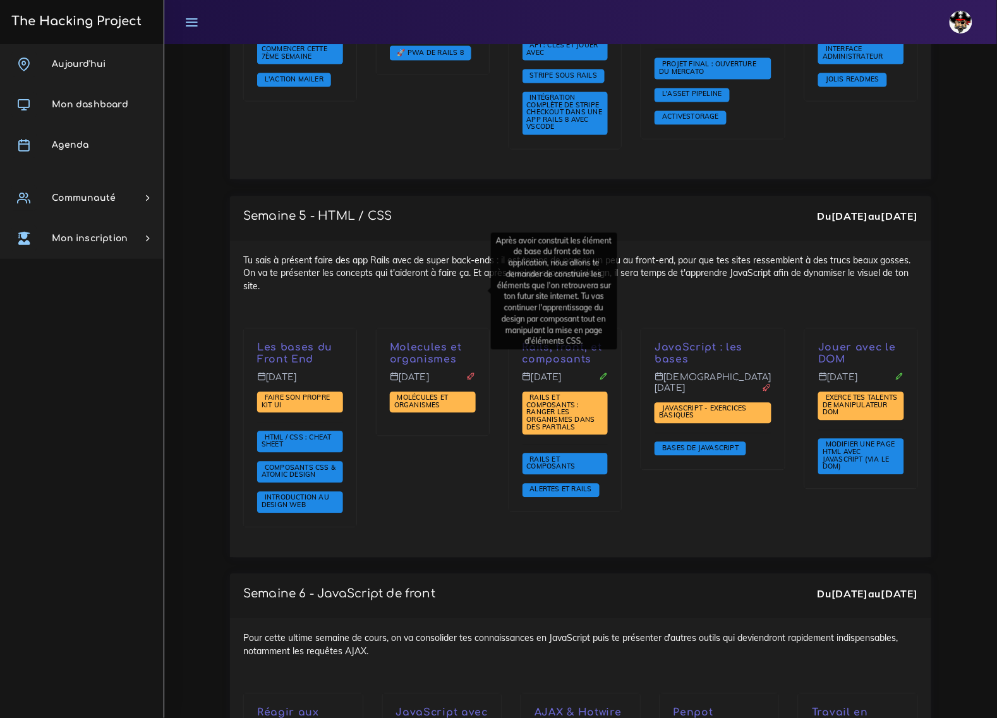
click at [415, 342] on p "Molecules et organismes" at bounding box center [433, 354] width 86 height 24
click at [496, 409] on div "Molecules et organismes [DATE] Molécules et organismes" at bounding box center [432, 437] width 133 height 216
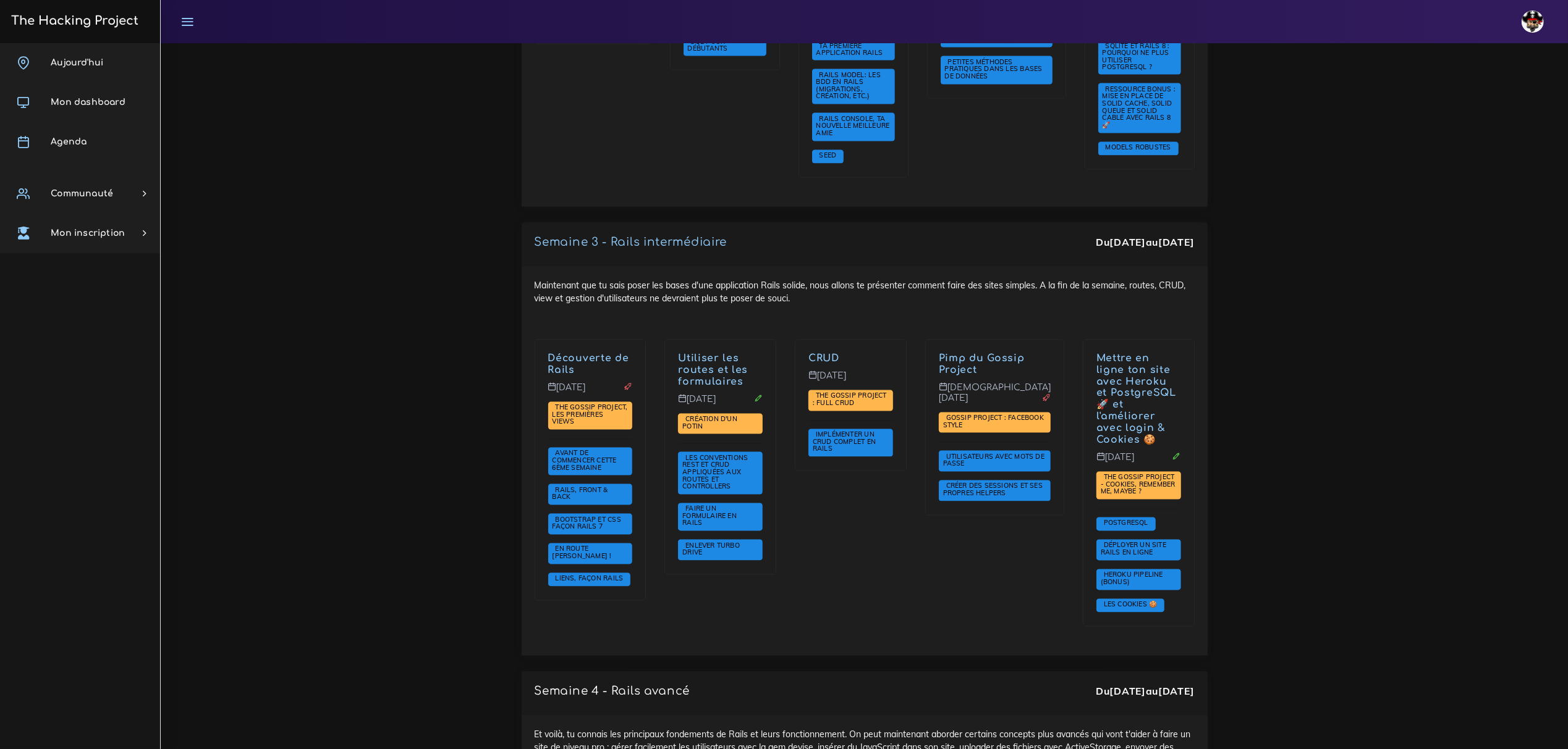
scroll to position [2260, 0]
